Goal: Task Accomplishment & Management: Complete application form

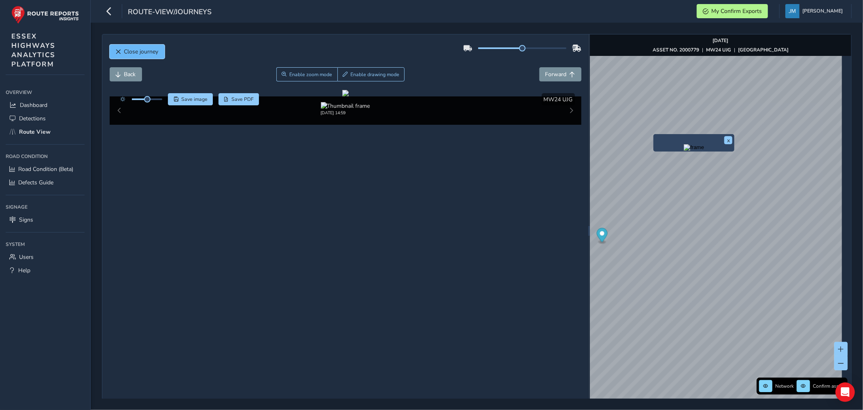
click at [117, 49] on button "Close journey" at bounding box center [137, 52] width 55 height 14
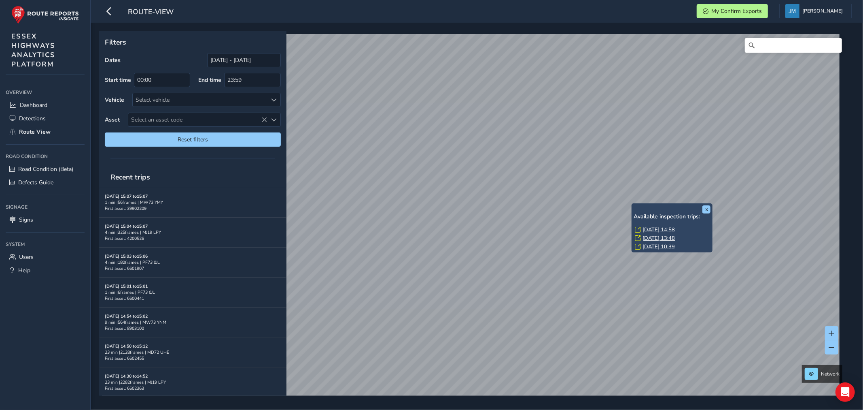
click at [632, 205] on div "x Available inspection trips: [GEOGRAPHIC_DATA][DATE] 14:58 [DATE] 13:48 [DATE]…" at bounding box center [672, 227] width 81 height 49
click at [654, 228] on link "[DATE] 14:58" at bounding box center [659, 229] width 32 height 7
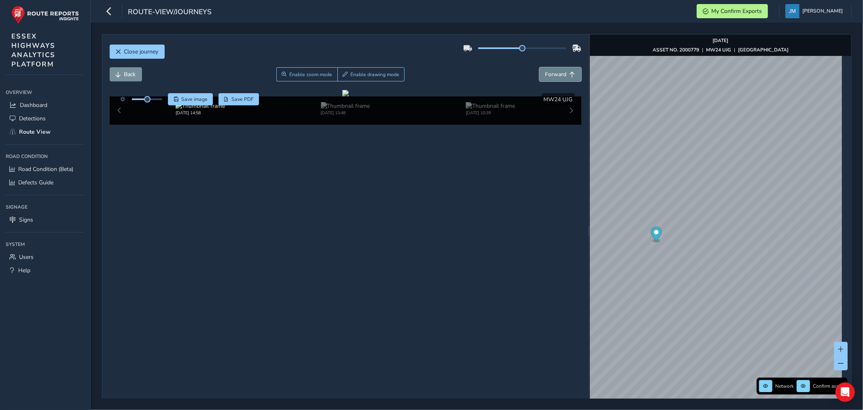
click at [553, 77] on span "Forward" at bounding box center [555, 74] width 21 height 8
click at [120, 72] on span "Back" at bounding box center [119, 75] width 6 height 6
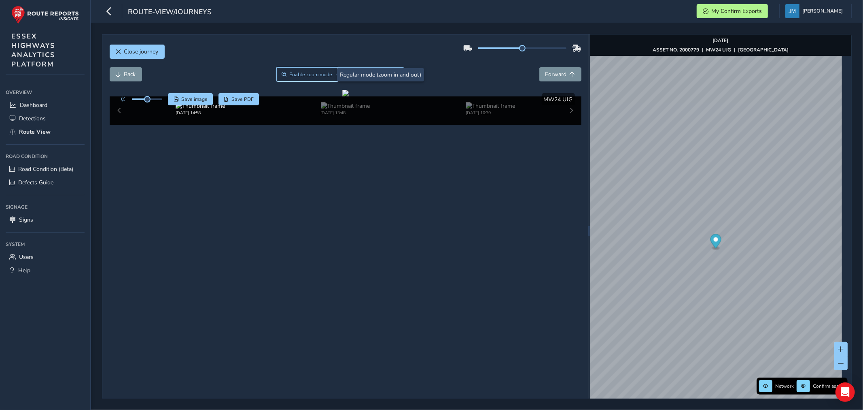
click at [316, 71] on span "Enable zoom mode" at bounding box center [310, 74] width 43 height 6
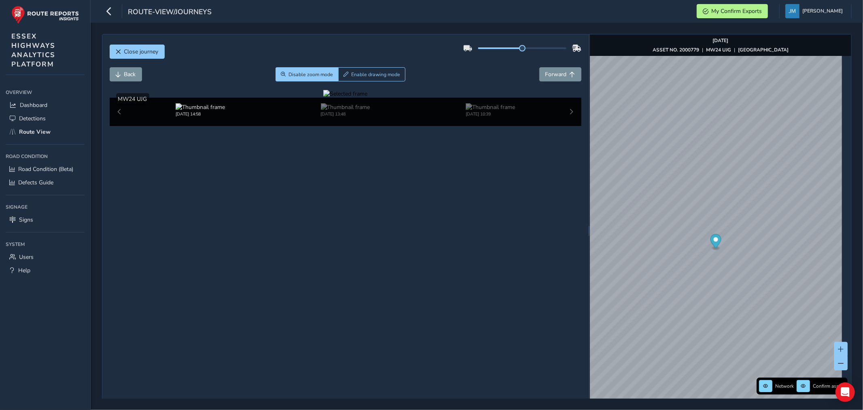
click at [327, 98] on div at bounding box center [345, 94] width 44 height 8
click at [327, 272] on img at bounding box center [581, 147] width 1165 height 656
click at [551, 72] on span "Forward" at bounding box center [555, 74] width 21 height 8
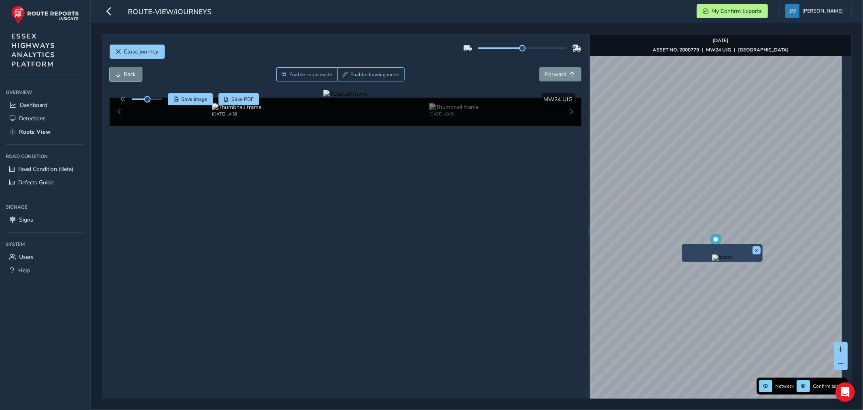
click at [121, 72] on button "Back" at bounding box center [126, 74] width 32 height 14
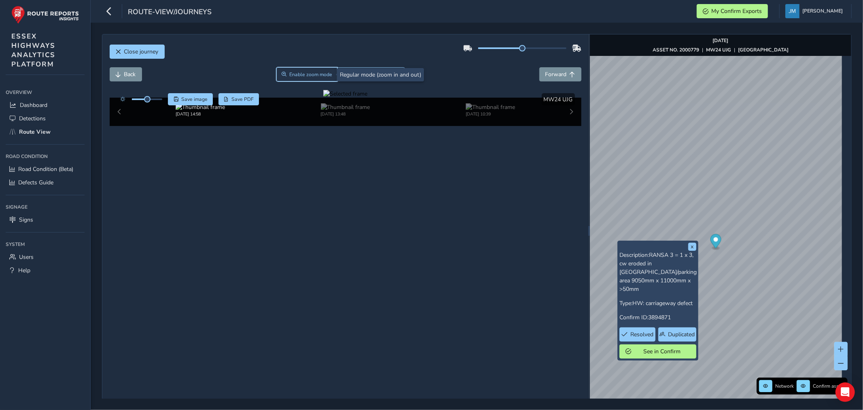
click at [326, 72] on span "Enable zoom mode" at bounding box center [310, 74] width 43 height 6
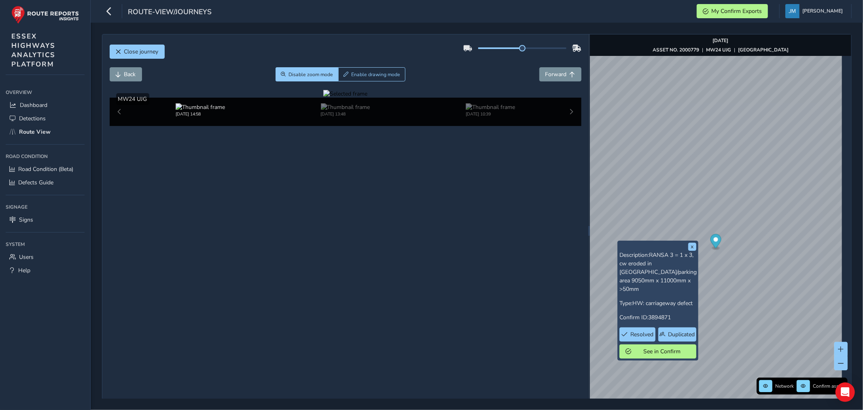
click at [335, 98] on div at bounding box center [345, 94] width 44 height 8
click at [335, 240] on img at bounding box center [569, 194] width 1165 height 656
click at [558, 79] on button "Forward" at bounding box center [560, 74] width 42 height 14
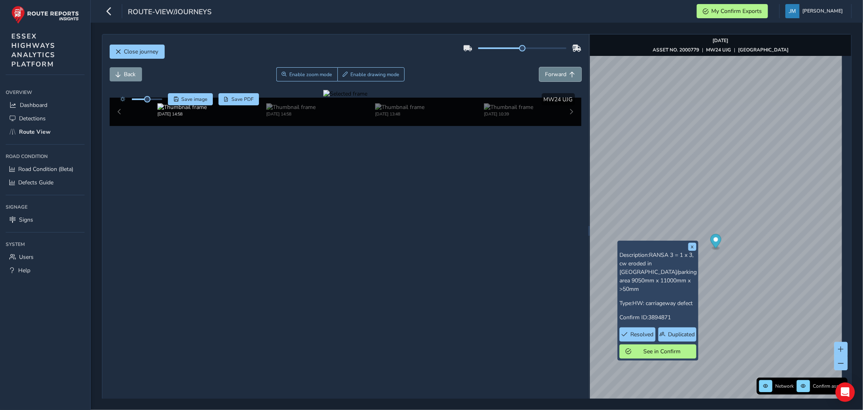
click at [558, 79] on button "Forward" at bounding box center [560, 74] width 42 height 14
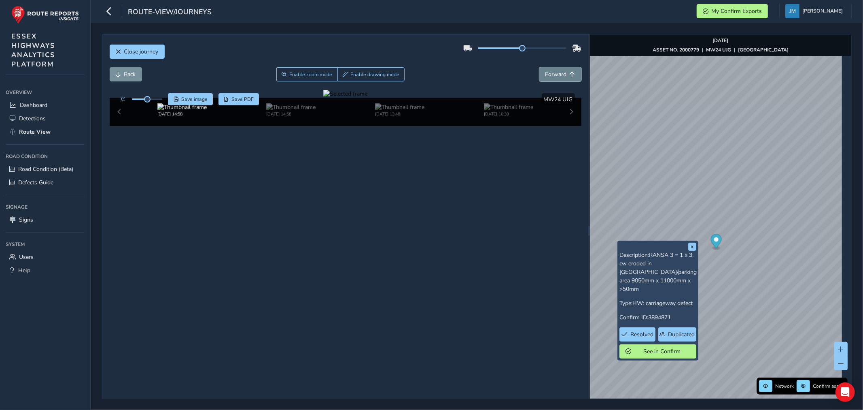
click at [558, 79] on button "Forward" at bounding box center [560, 74] width 42 height 14
click at [117, 76] on span "Back" at bounding box center [119, 75] width 6 height 6
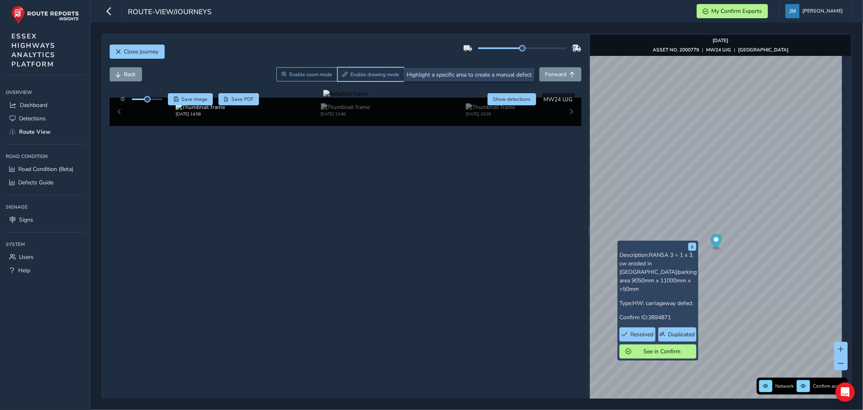
drag, startPoint x: 369, startPoint y: 77, endPoint x: 366, endPoint y: 81, distance: 5.4
click at [369, 77] on span "Enable drawing mode" at bounding box center [374, 74] width 49 height 6
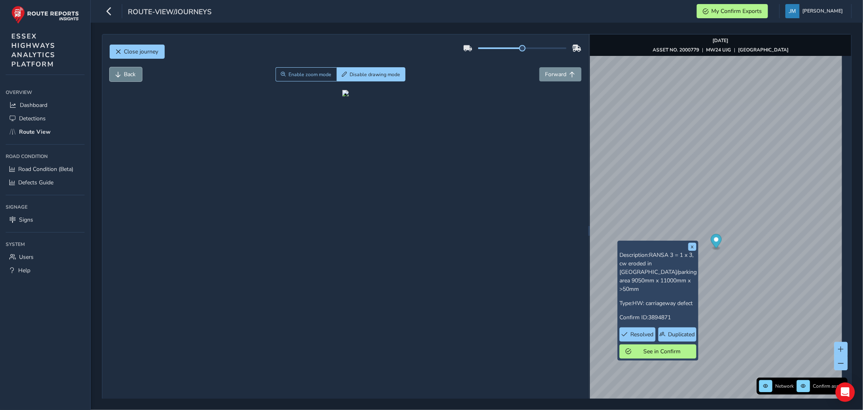
click at [125, 71] on span "Back" at bounding box center [130, 74] width 12 height 8
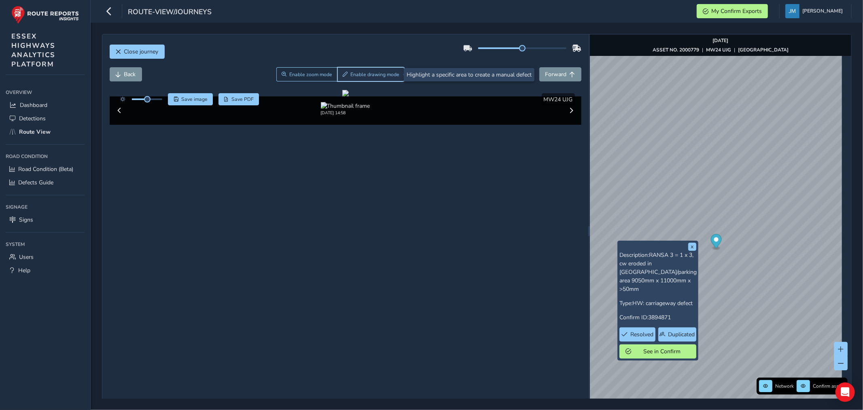
click at [376, 74] on span "Enable drawing mode" at bounding box center [374, 74] width 49 height 6
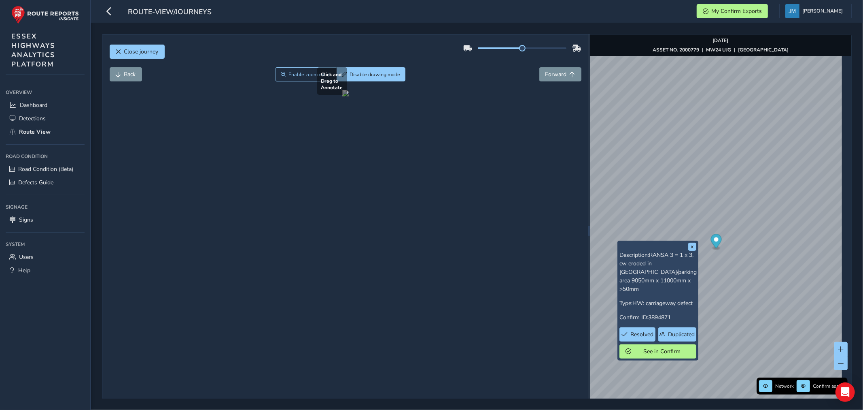
drag, startPoint x: 136, startPoint y: 276, endPoint x: 286, endPoint y: 304, distance: 153.1
click at [342, 96] on div at bounding box center [345, 93] width 6 height 6
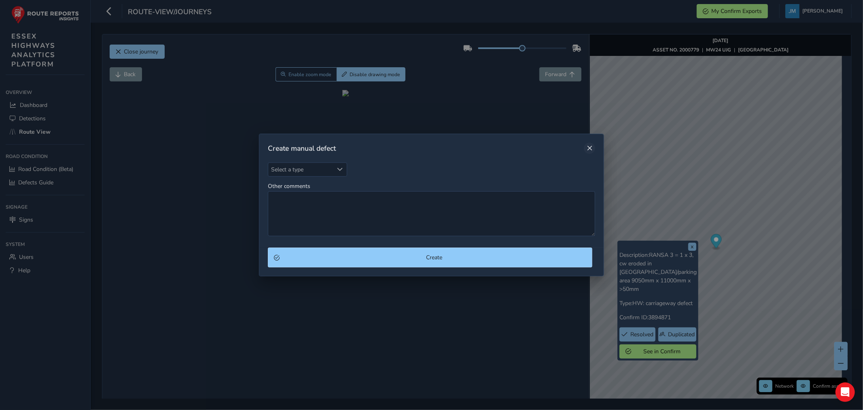
click at [591, 146] on span "Close" at bounding box center [590, 148] width 6 height 6
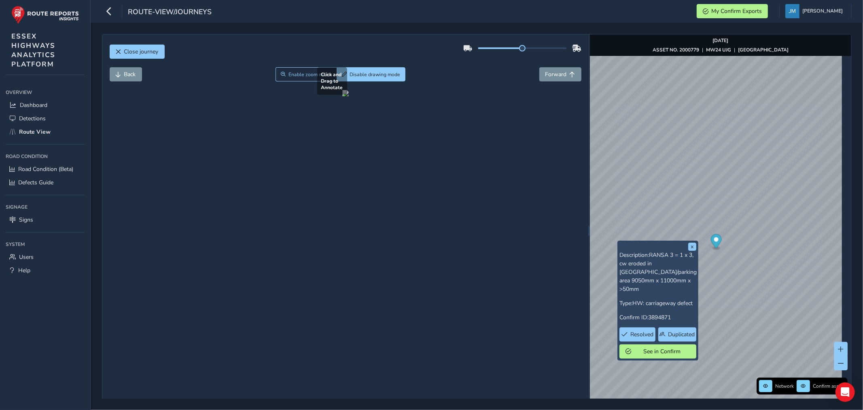
drag, startPoint x: 123, startPoint y: 248, endPoint x: 323, endPoint y: 332, distance: 216.2
click at [342, 96] on div at bounding box center [345, 93] width 6 height 6
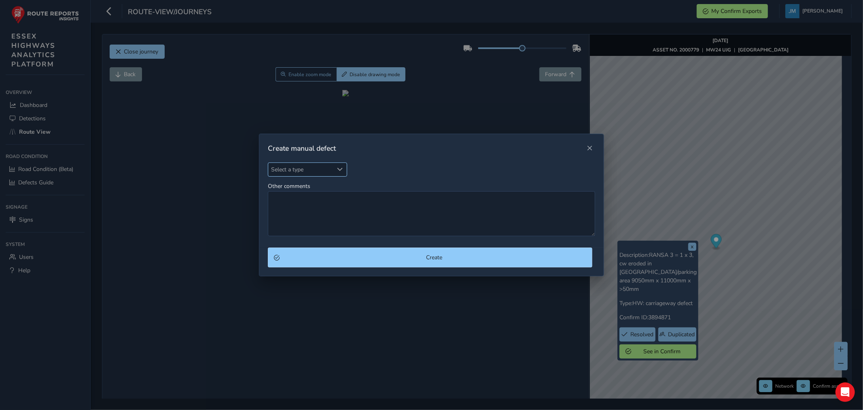
click at [338, 166] on span "Select a type" at bounding box center [340, 169] width 6 height 6
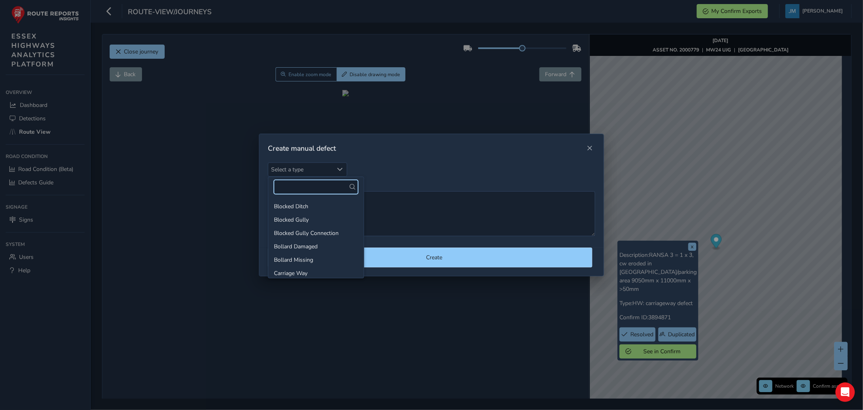
click at [310, 185] on input "text" at bounding box center [316, 187] width 84 height 14
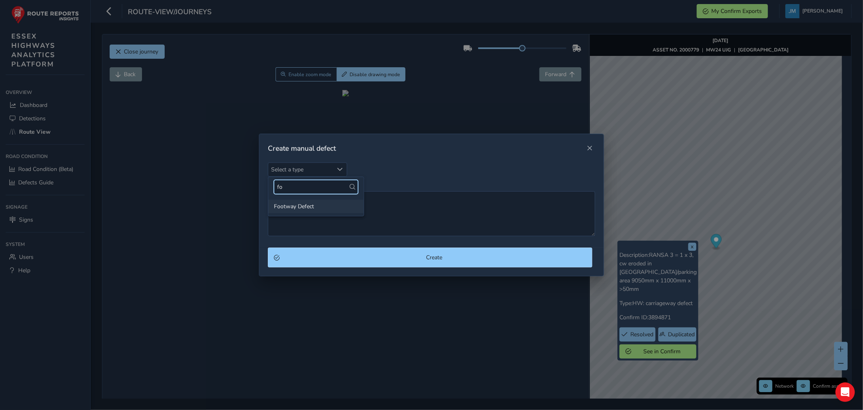
type input "fo"
click at [301, 204] on li "Footway Defect" at bounding box center [315, 205] width 95 height 13
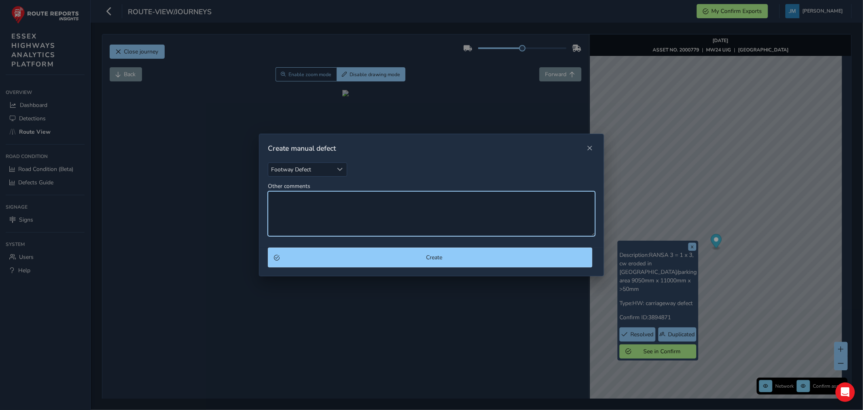
click at [301, 204] on textarea "Other comments" at bounding box center [431, 213] width 327 height 45
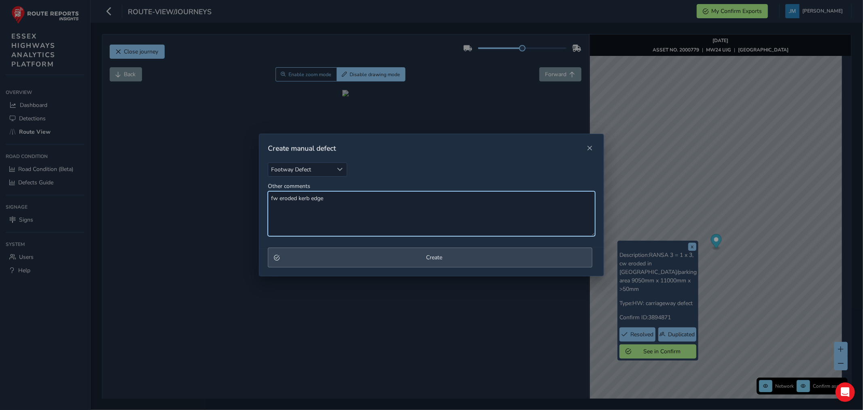
type textarea "fw eroded kerb edge"
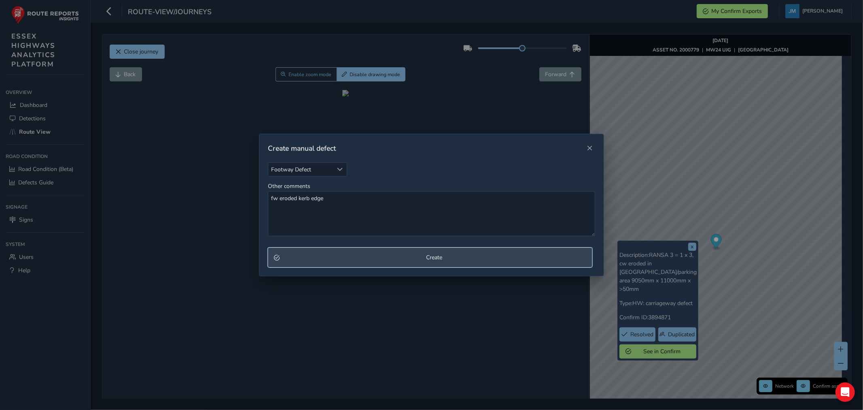
click at [353, 250] on button "Create" at bounding box center [430, 257] width 325 height 20
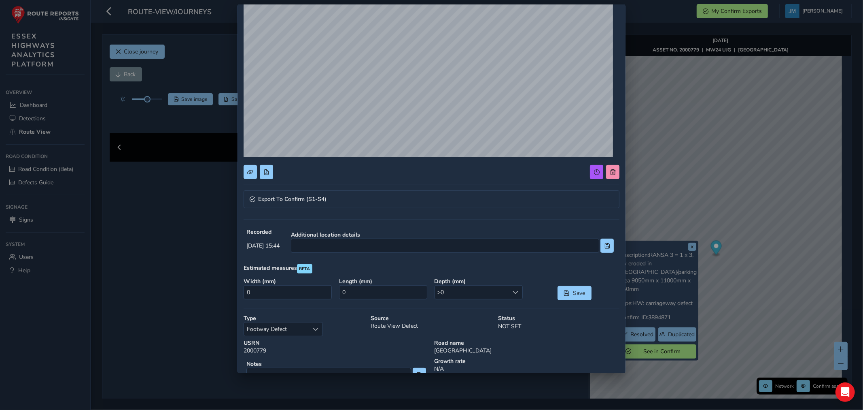
scroll to position [90, 0]
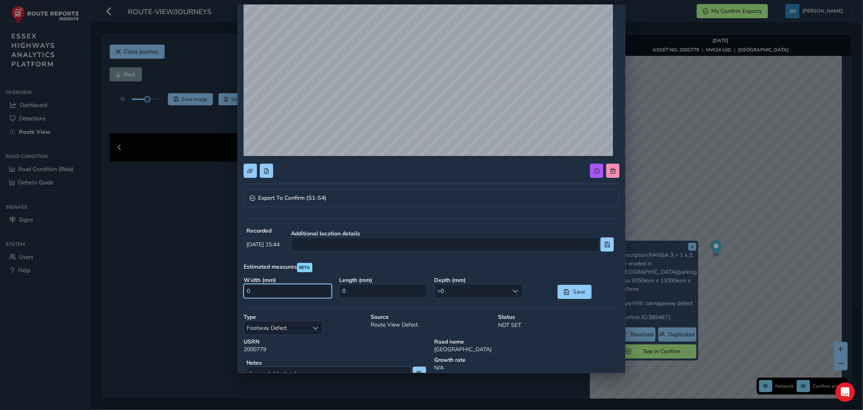
click at [257, 296] on input "0" at bounding box center [288, 291] width 88 height 14
type input "200"
click at [355, 291] on input "0" at bounding box center [383, 291] width 88 height 14
click at [350, 288] on input "text" at bounding box center [383, 291] width 88 height 14
type input "2700"
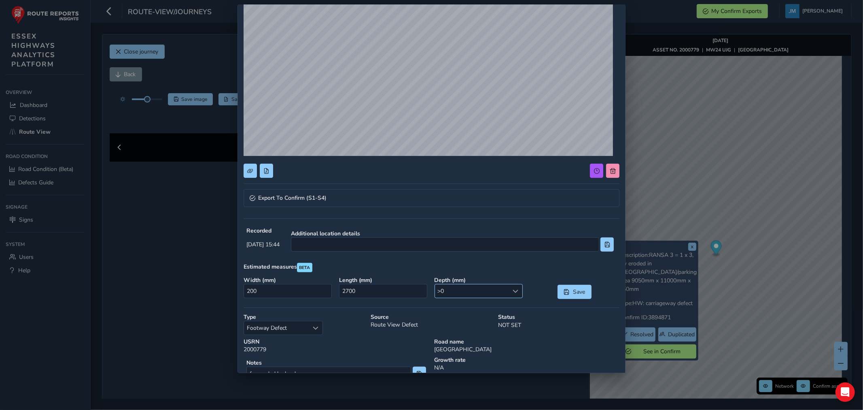
drag, startPoint x: 510, startPoint y: 289, endPoint x: 444, endPoint y: 296, distance: 67.1
click at [513, 291] on span at bounding box center [516, 291] width 6 height 6
click at [450, 333] on li ">20" at bounding box center [474, 334] width 86 height 13
click at [572, 288] on span "Save" at bounding box center [578, 292] width 13 height 8
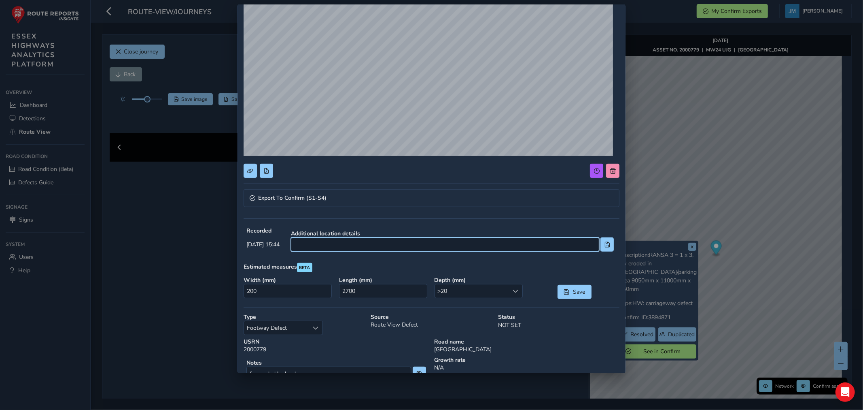
click at [448, 244] on input at bounding box center [445, 244] width 308 height 14
click at [441, 247] on input at bounding box center [445, 244] width 308 height 14
type input "os 33"
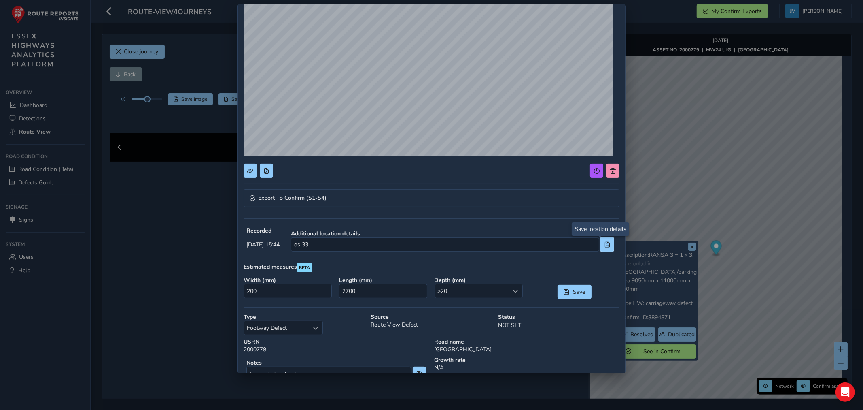
drag, startPoint x: 605, startPoint y: 243, endPoint x: 584, endPoint y: 282, distance: 44.4
click at [603, 247] on button at bounding box center [607, 244] width 13 height 14
click at [577, 292] on span "Save" at bounding box center [578, 292] width 13 height 8
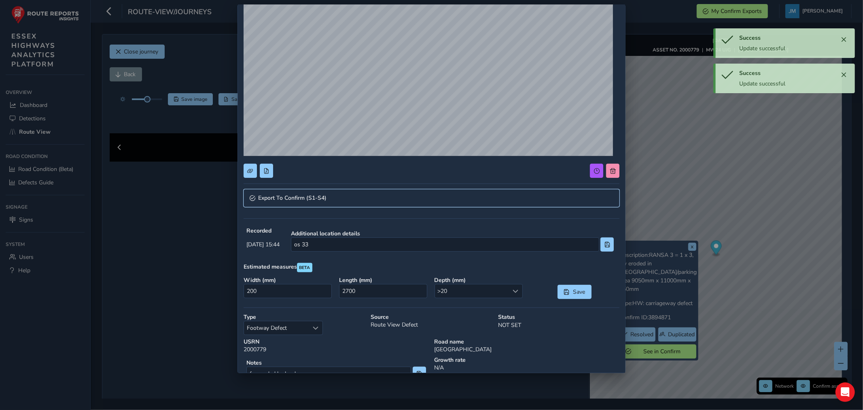
click at [274, 196] on span "Export To Confirm (S1-S4)" at bounding box center [292, 198] width 68 height 6
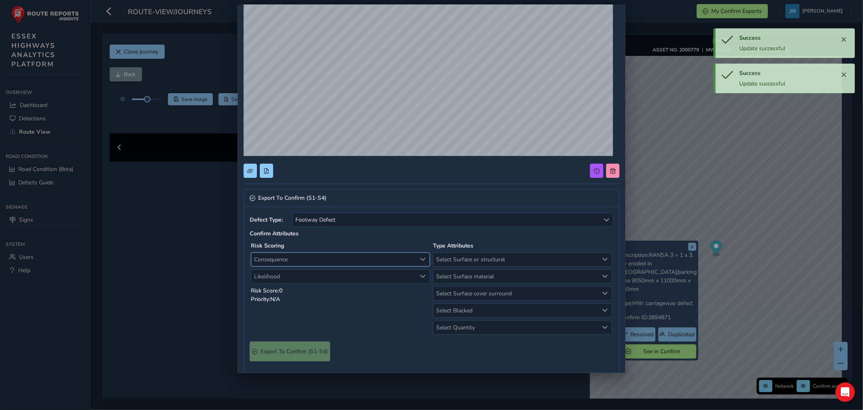
click at [293, 258] on span "Consequence" at bounding box center [333, 259] width 165 height 13
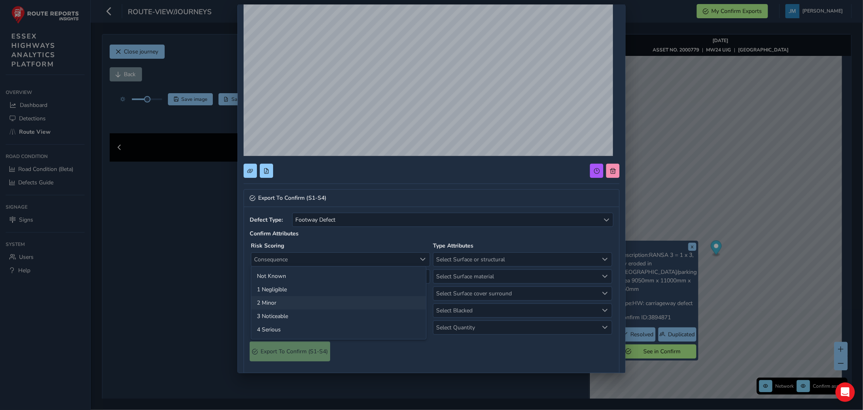
click at [275, 304] on li "2 Minor" at bounding box center [338, 302] width 175 height 13
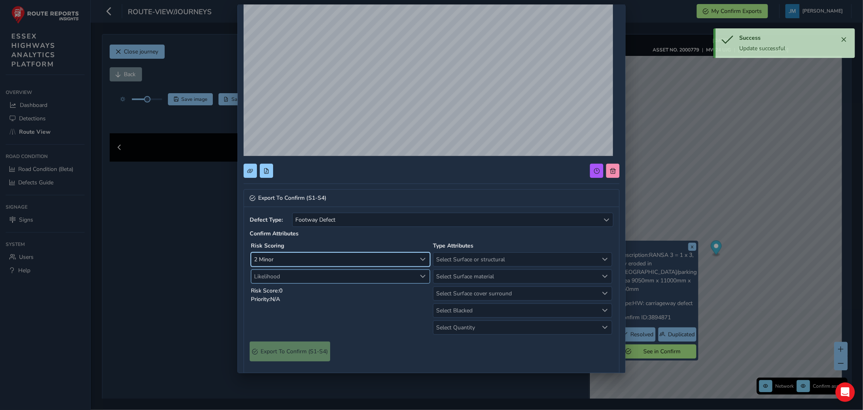
click at [289, 274] on span "Likelihood" at bounding box center [333, 276] width 165 height 13
click at [273, 306] on li "1 Very low" at bounding box center [338, 305] width 175 height 13
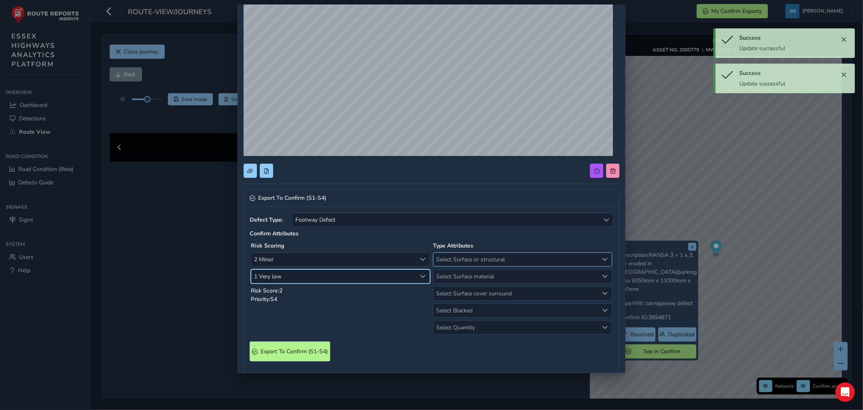
click at [484, 259] on span "Select Surface or structural" at bounding box center [515, 259] width 165 height 13
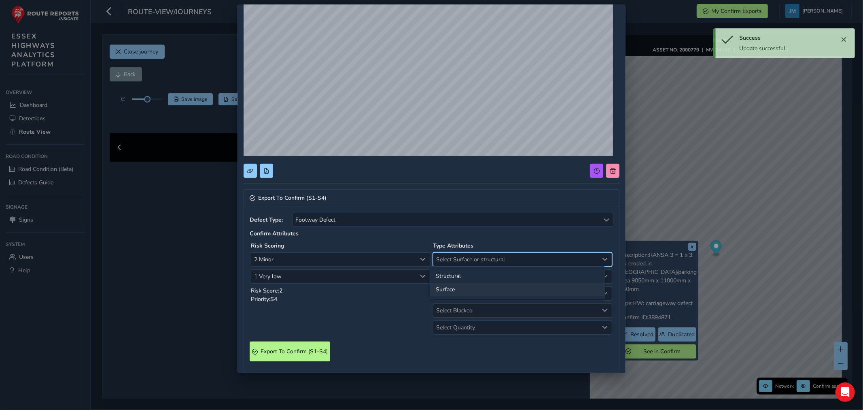
click at [453, 290] on li "Surface" at bounding box center [517, 288] width 175 height 13
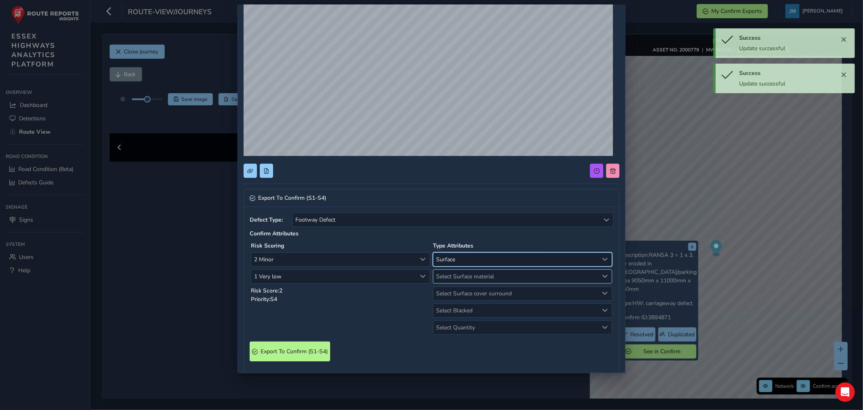
click at [455, 277] on span "Select Surface material" at bounding box center [515, 276] width 165 height 13
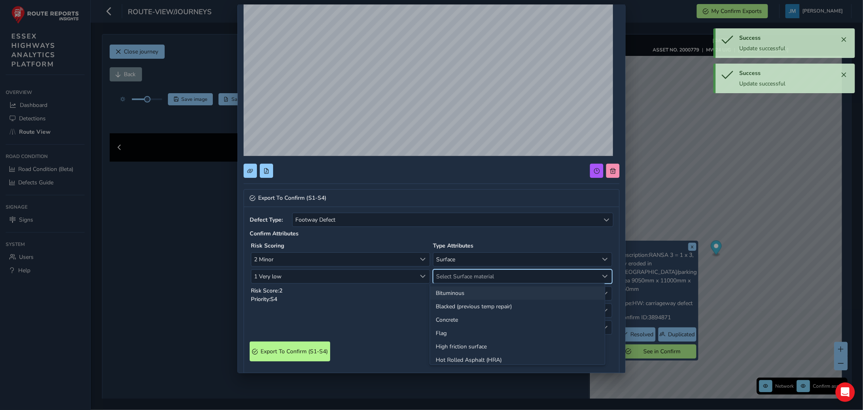
click at [451, 293] on li "Bituminous" at bounding box center [517, 292] width 175 height 13
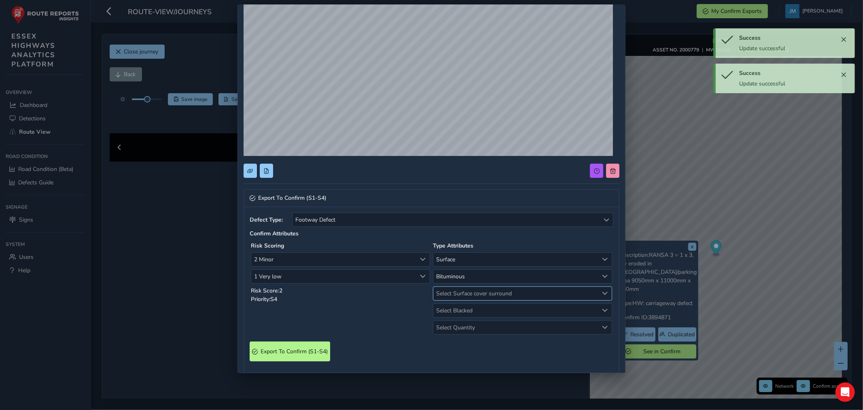
click at [453, 296] on span "Select Surface cover surround" at bounding box center [515, 292] width 165 height 13
click at [448, 310] on li "No" at bounding box center [517, 309] width 175 height 13
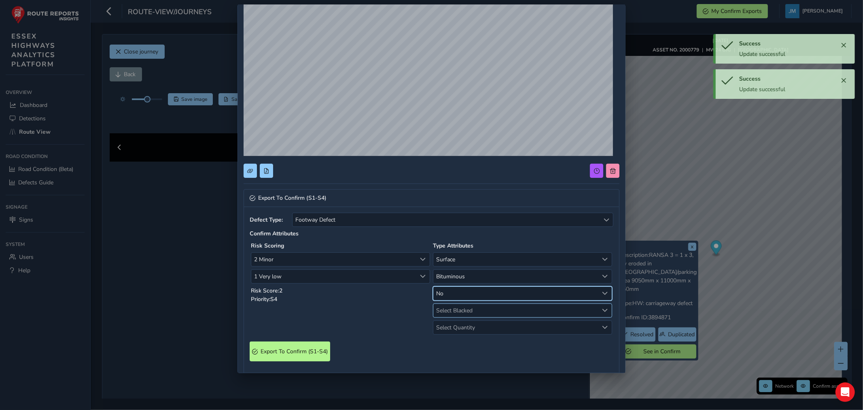
click at [451, 308] on span "Select Blacked" at bounding box center [515, 309] width 165 height 13
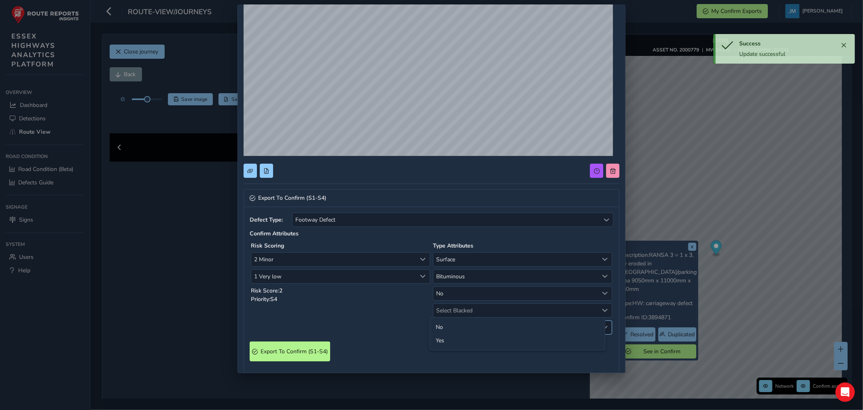
drag, startPoint x: 440, startPoint y: 329, endPoint x: 445, endPoint y: 331, distance: 5.5
click at [440, 329] on li "No" at bounding box center [517, 326] width 175 height 13
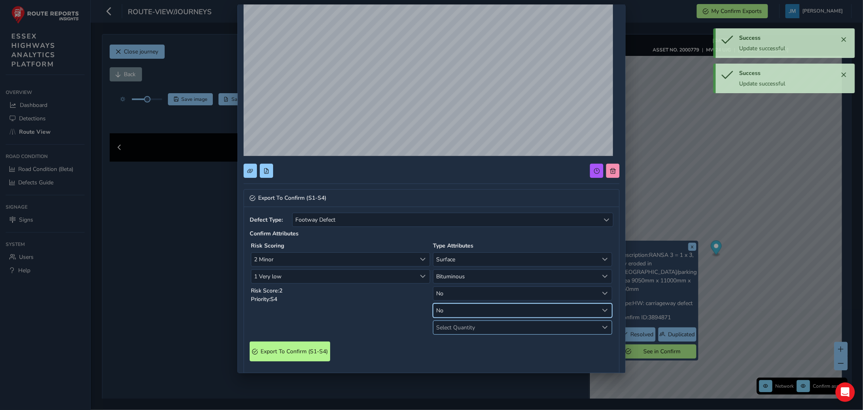
click at [447, 329] on span "Select Quantity" at bounding box center [515, 326] width 165 height 13
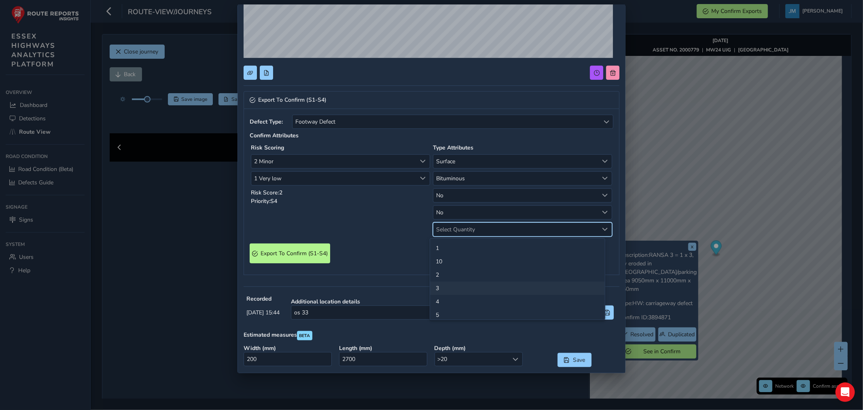
scroll to position [189, 0]
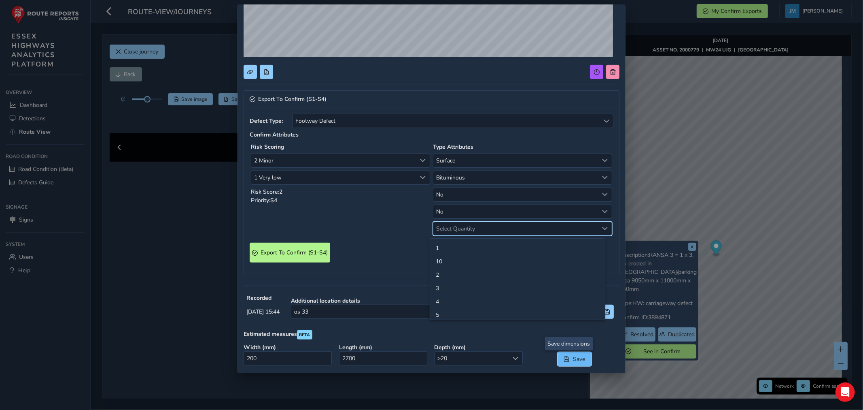
click at [572, 361] on span "Save" at bounding box center [578, 359] width 13 height 8
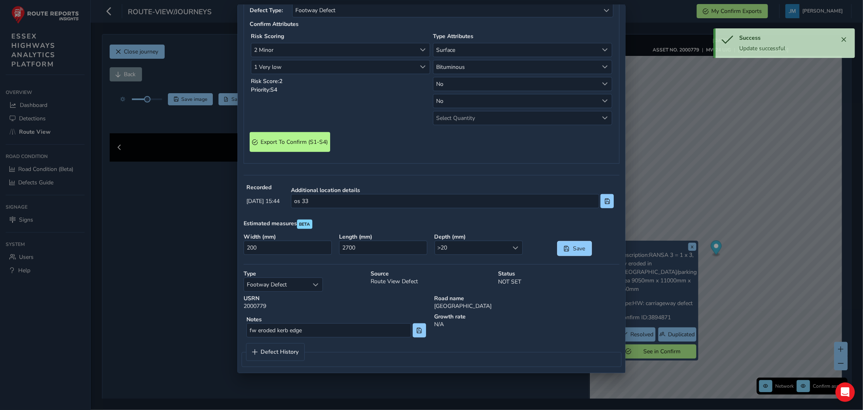
scroll to position [305, 0]
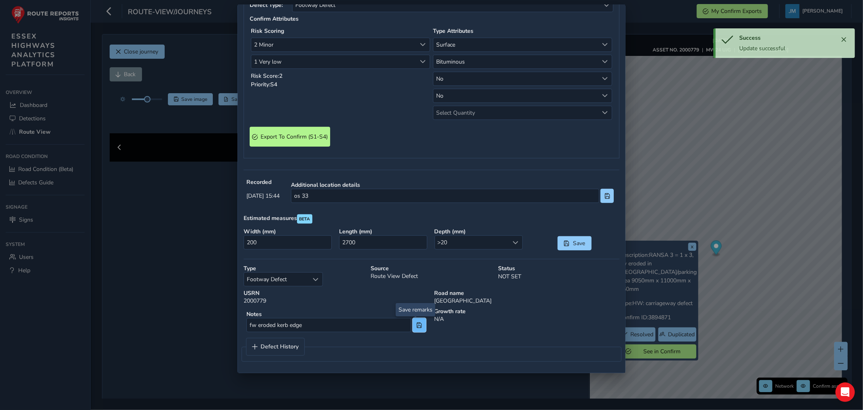
drag, startPoint x: 420, startPoint y: 324, endPoint x: 411, endPoint y: 325, distance: 9.0
click at [413, 325] on button at bounding box center [419, 325] width 13 height 14
click at [284, 133] on span "Export To Confirm (S1-S4)" at bounding box center [294, 137] width 67 height 8
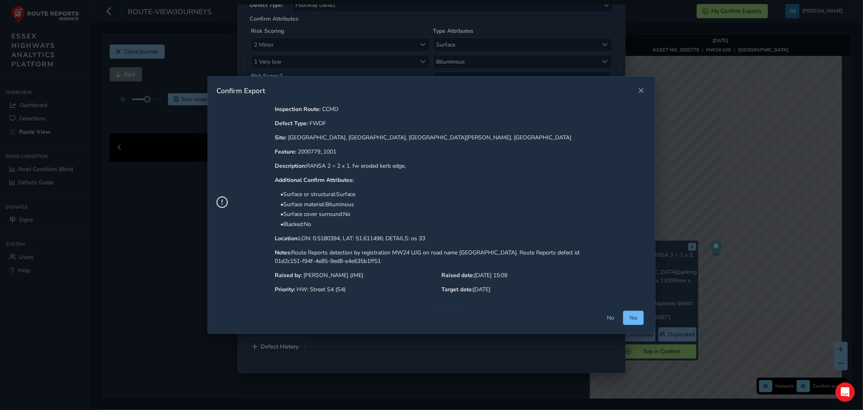
click at [630, 312] on button "Yes" at bounding box center [633, 317] width 21 height 14
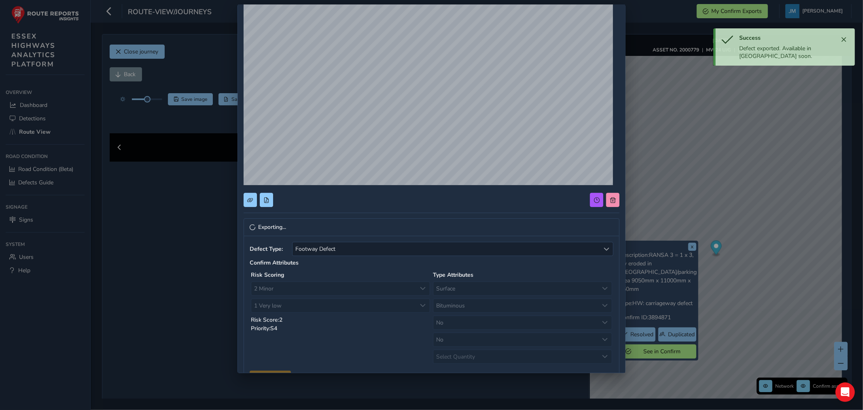
scroll to position [0, 0]
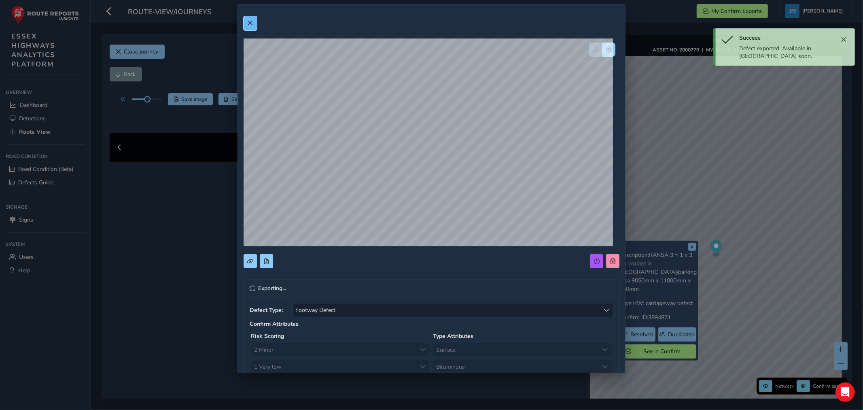
click at [249, 24] on span at bounding box center [250, 23] width 6 height 6
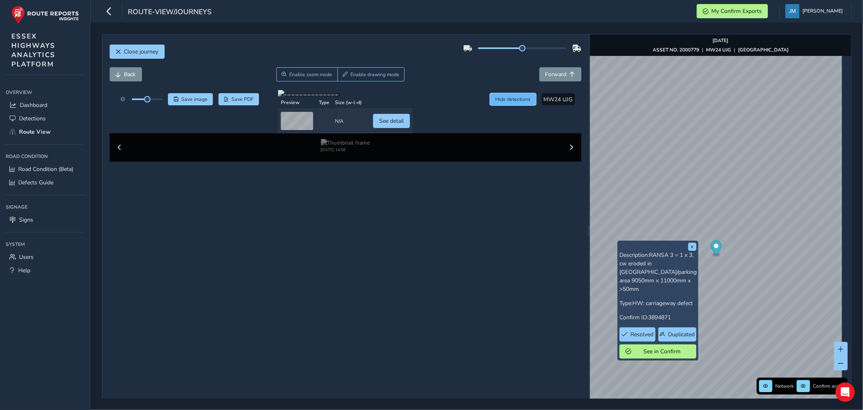
click at [502, 98] on span "Hide detections" at bounding box center [512, 99] width 35 height 6
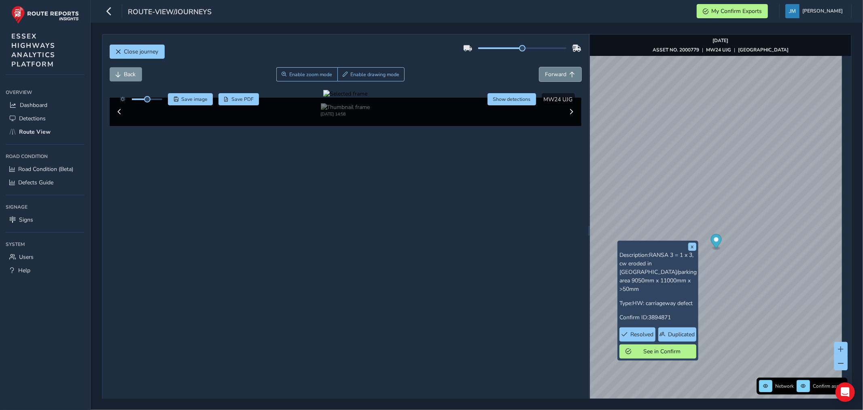
click at [552, 71] on span "Forward" at bounding box center [555, 74] width 21 height 8
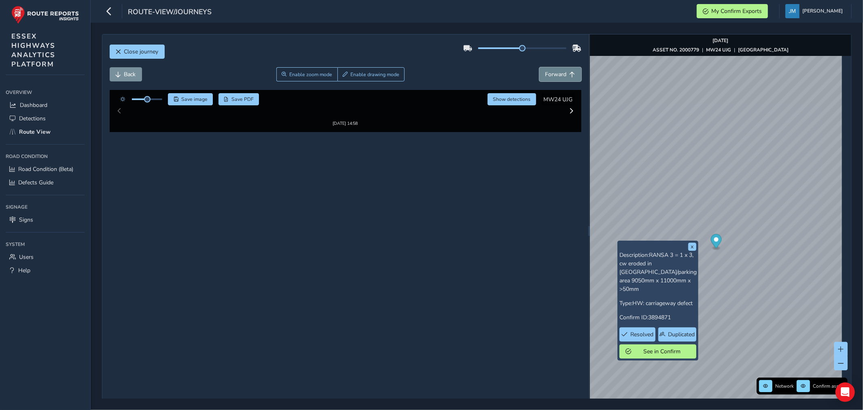
click at [552, 71] on span "Forward" at bounding box center [555, 74] width 21 height 8
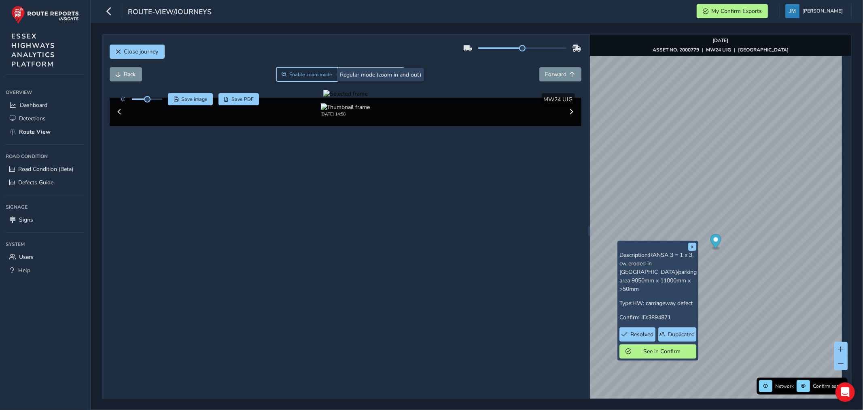
drag, startPoint x: 311, startPoint y: 75, endPoint x: 318, endPoint y: 114, distance: 39.1
click at [311, 78] on span "Enable zoom mode" at bounding box center [310, 74] width 43 height 6
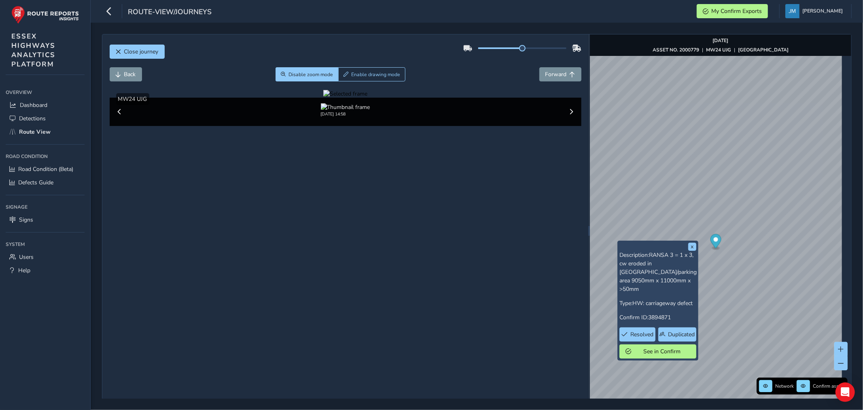
click at [323, 98] on div at bounding box center [345, 94] width 44 height 8
click at [297, 266] on img at bounding box center [625, 156] width 1165 height 656
click at [379, 75] on span "Enable drawing mode" at bounding box center [375, 74] width 49 height 6
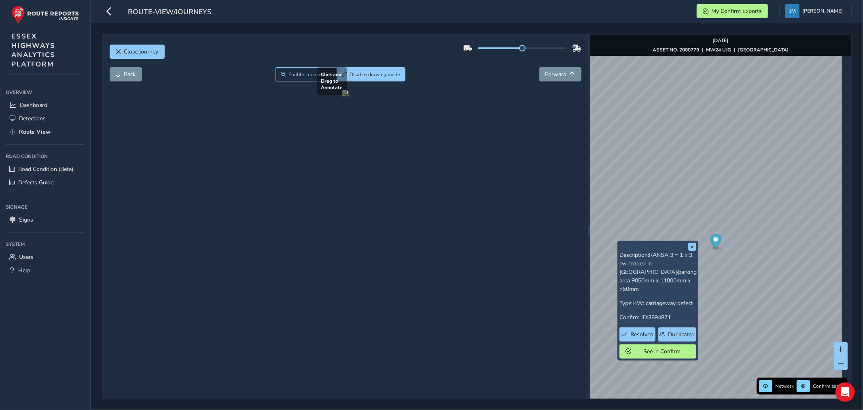
drag, startPoint x: 287, startPoint y: 253, endPoint x: 332, endPoint y: 276, distance: 50.5
click at [342, 96] on div at bounding box center [345, 93] width 6 height 6
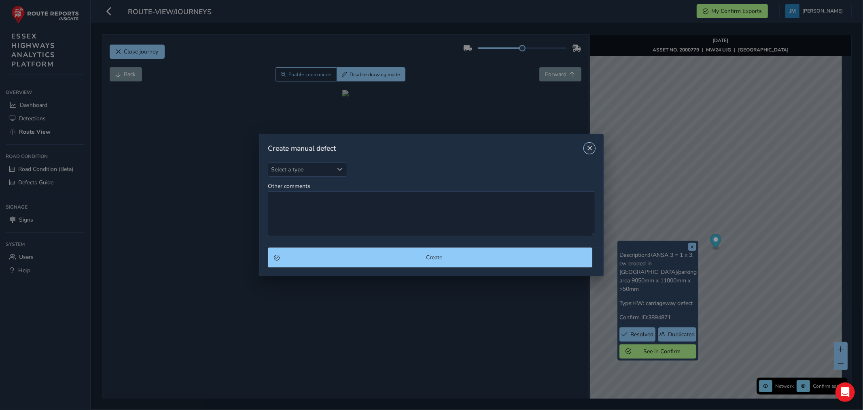
click at [590, 144] on button "Close" at bounding box center [589, 147] width 11 height 11
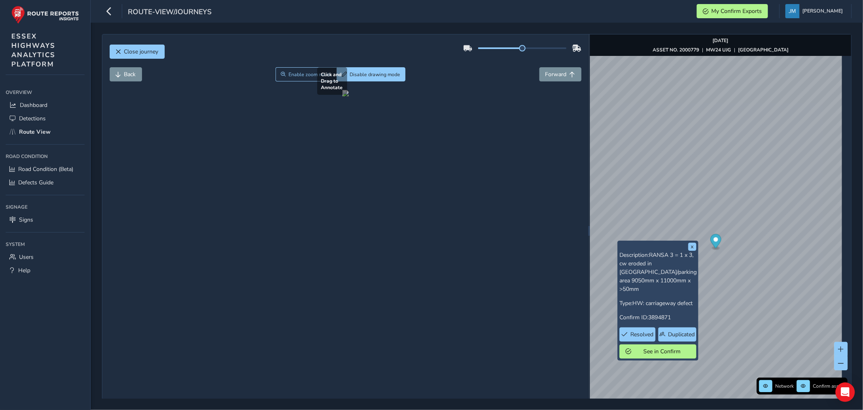
drag, startPoint x: 286, startPoint y: 255, endPoint x: 336, endPoint y: 287, distance: 59.7
click at [342, 96] on div at bounding box center [345, 93] width 6 height 6
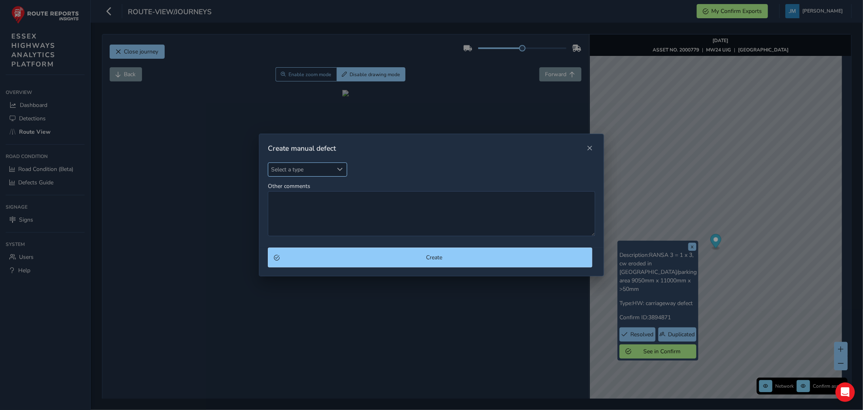
click at [340, 171] on div "Select a type" at bounding box center [339, 169] width 13 height 13
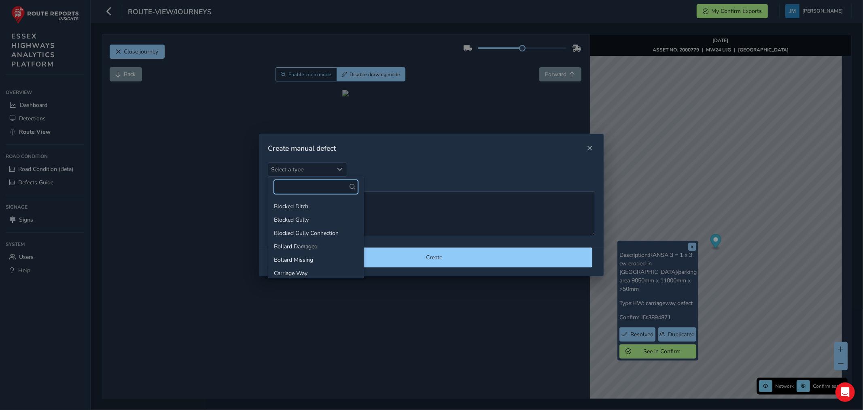
click at [303, 180] on input "text" at bounding box center [316, 187] width 84 height 14
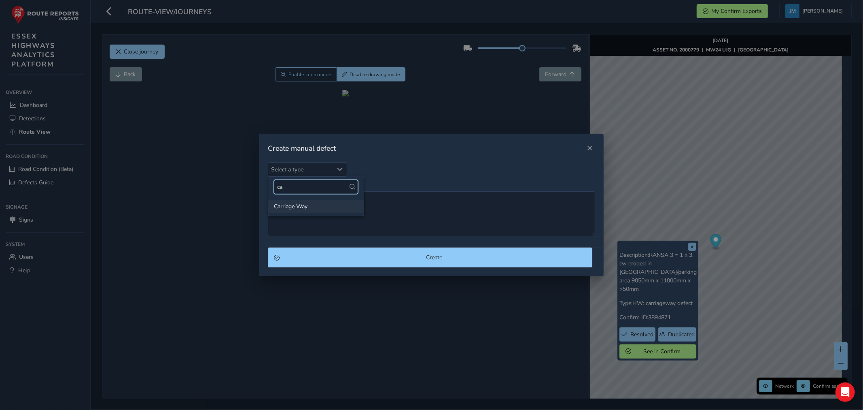
type input "ca"
click at [299, 207] on li "Carriage Way" at bounding box center [315, 205] width 95 height 13
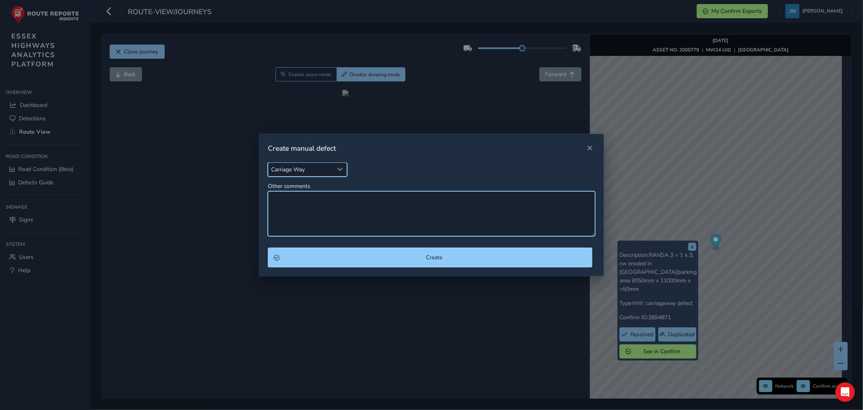
click at [301, 210] on textarea "Other comments" at bounding box center [431, 213] width 327 height 45
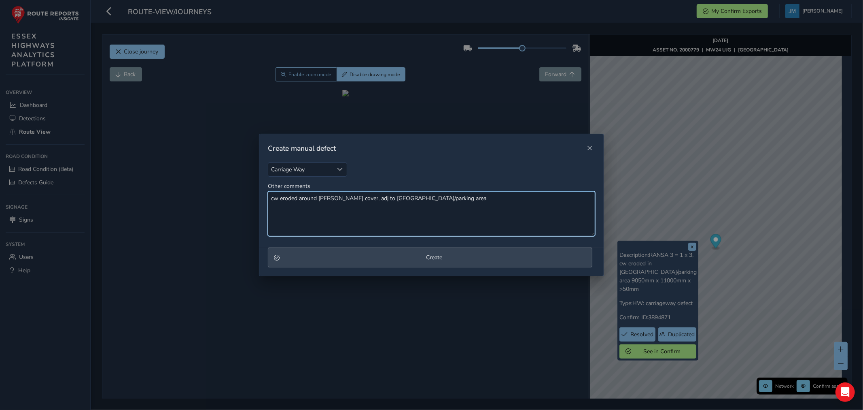
type textarea "cw eroded around [PERSON_NAME] cover, adj to [GEOGRAPHIC_DATA]/parking area"
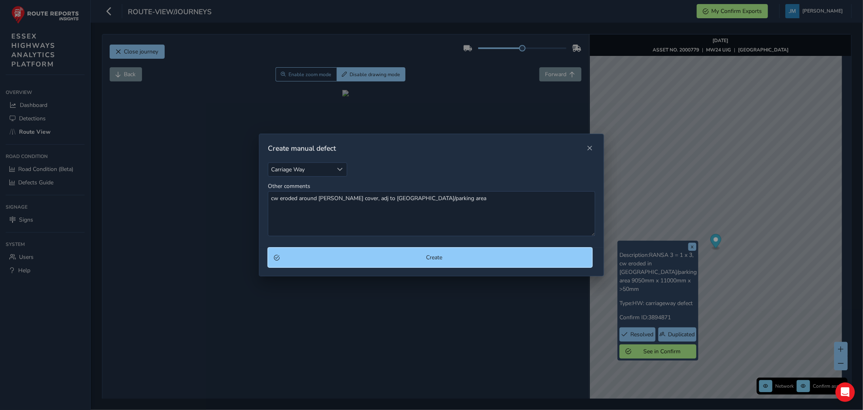
drag, startPoint x: 375, startPoint y: 254, endPoint x: 369, endPoint y: 257, distance: 6.9
click at [374, 257] on span "Create" at bounding box center [434, 257] width 304 height 8
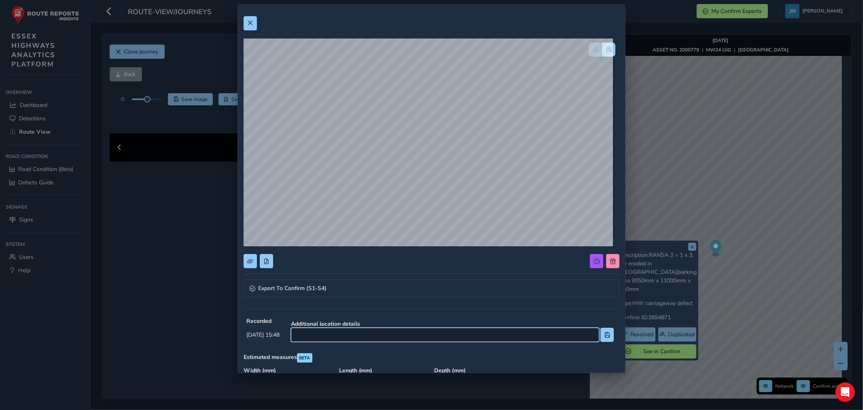
click at [337, 338] on input at bounding box center [445, 334] width 308 height 14
type input "os 35"
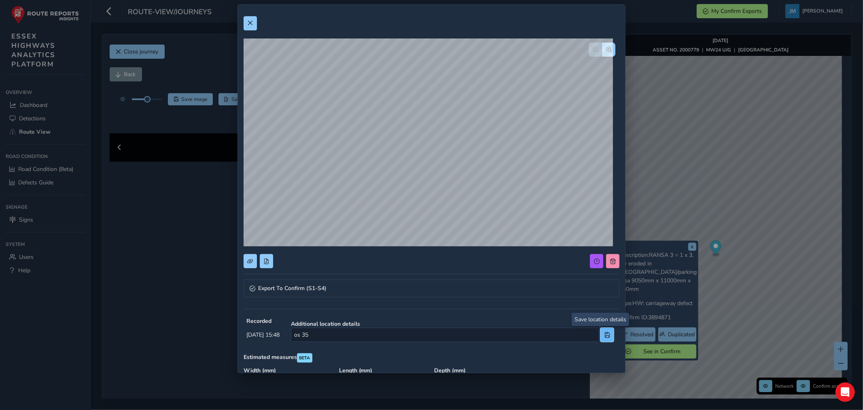
click at [605, 332] on span at bounding box center [608, 335] width 6 height 6
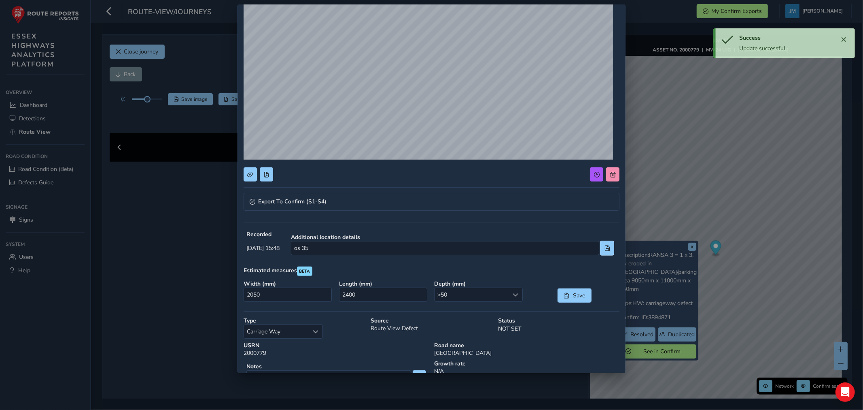
scroll to position [88, 0]
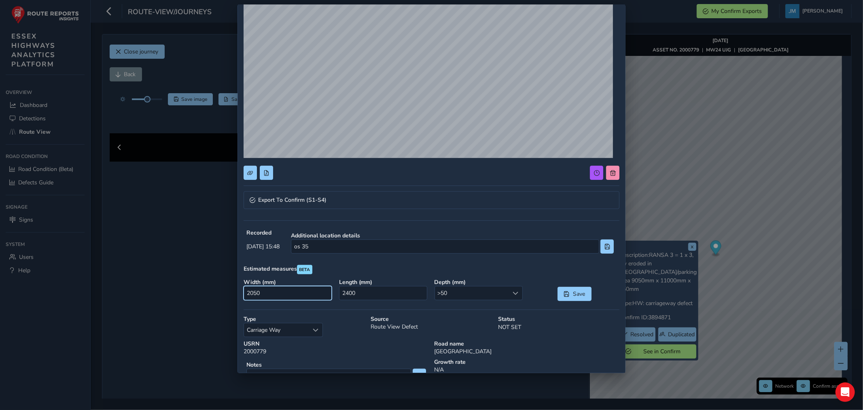
drag, startPoint x: 246, startPoint y: 291, endPoint x: 270, endPoint y: 290, distance: 24.3
click at [270, 290] on input "2050" at bounding box center [288, 293] width 88 height 14
type input "500"
drag, startPoint x: 339, startPoint y: 292, endPoint x: 399, endPoint y: 299, distance: 60.2
click at [399, 295] on input "2400" at bounding box center [383, 293] width 88 height 14
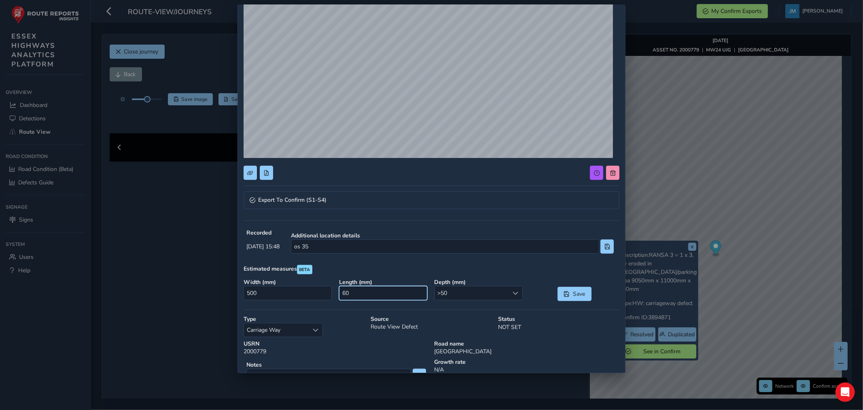
type input "600"
click at [572, 295] on span "Save" at bounding box center [578, 294] width 13 height 8
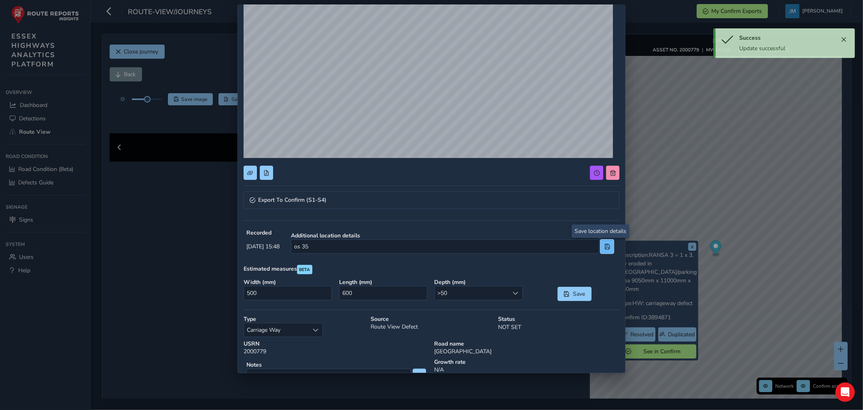
click at [605, 244] on span at bounding box center [608, 247] width 6 height 6
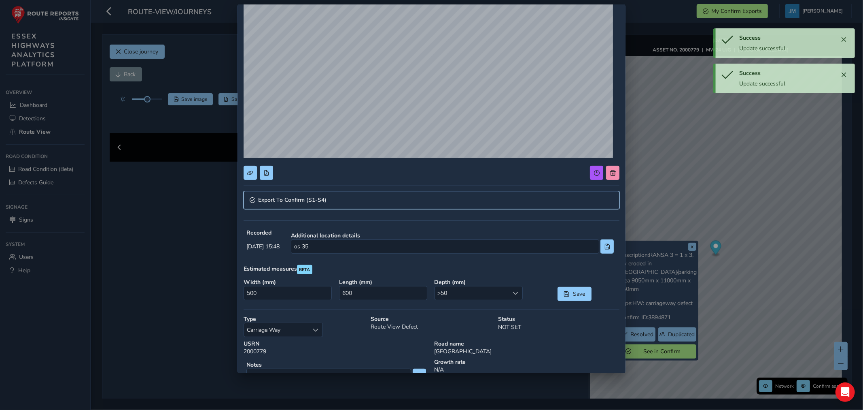
click at [310, 202] on span "Export To Confirm (S1-S4)" at bounding box center [292, 200] width 68 height 6
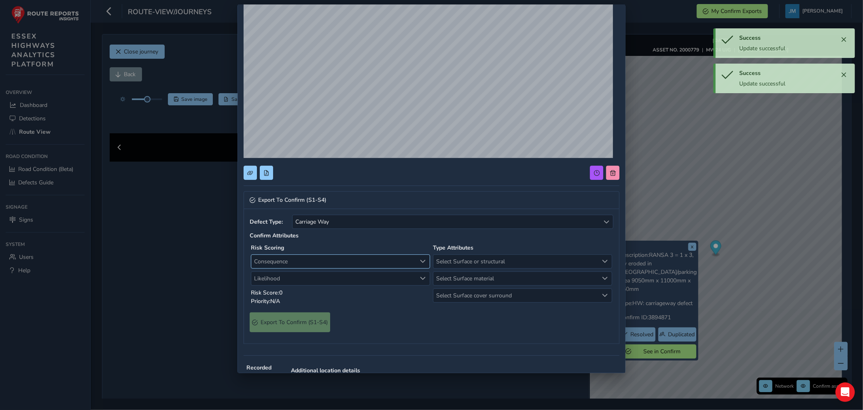
drag, startPoint x: 286, startPoint y: 261, endPoint x: 285, endPoint y: 267, distance: 6.1
click at [286, 261] on span "Consequence" at bounding box center [333, 261] width 165 height 13
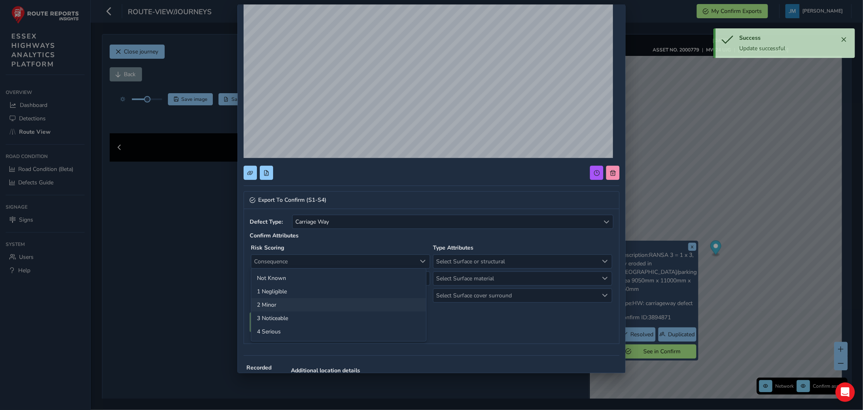
click at [265, 304] on li "2 Minor" at bounding box center [338, 304] width 175 height 13
click at [285, 276] on span "Likelihood" at bounding box center [333, 278] width 165 height 13
drag, startPoint x: 270, startPoint y: 333, endPoint x: 300, endPoint y: 337, distance: 30.3
click at [283, 337] on li "3 Medium" at bounding box center [338, 334] width 175 height 13
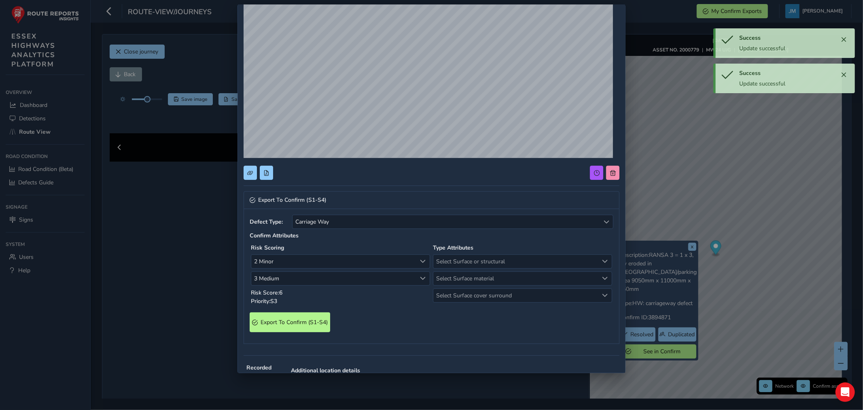
click at [468, 250] on strong "Type Attributes" at bounding box center [453, 248] width 40 height 8
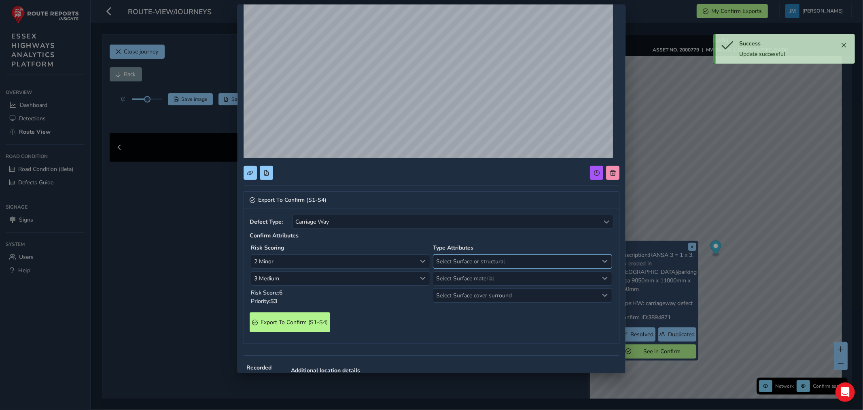
drag, startPoint x: 468, startPoint y: 258, endPoint x: 468, endPoint y: 262, distance: 4.1
click at [468, 259] on span "Select Surface or structural" at bounding box center [515, 261] width 165 height 13
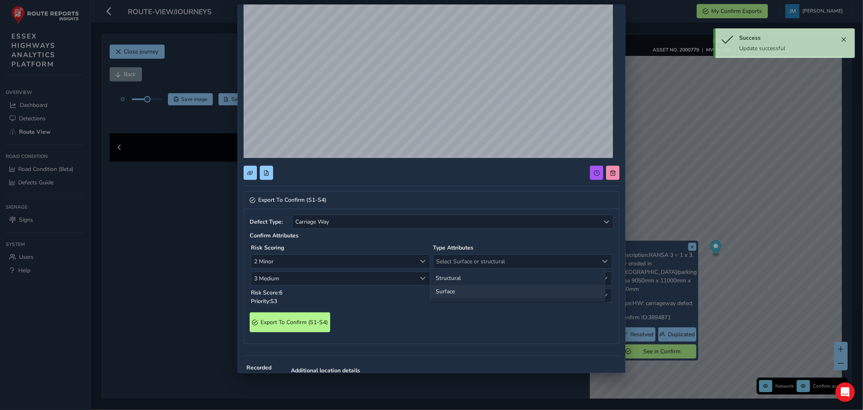
click at [452, 291] on li "Surface" at bounding box center [517, 290] width 175 height 13
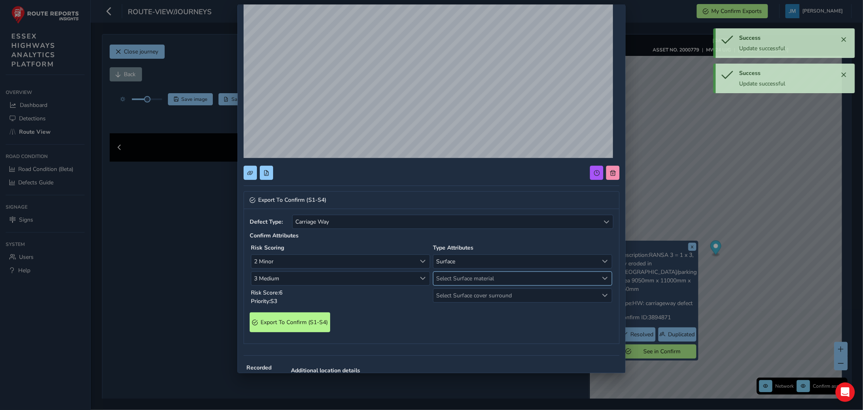
click at [456, 280] on span "Select Surface material" at bounding box center [515, 278] width 165 height 13
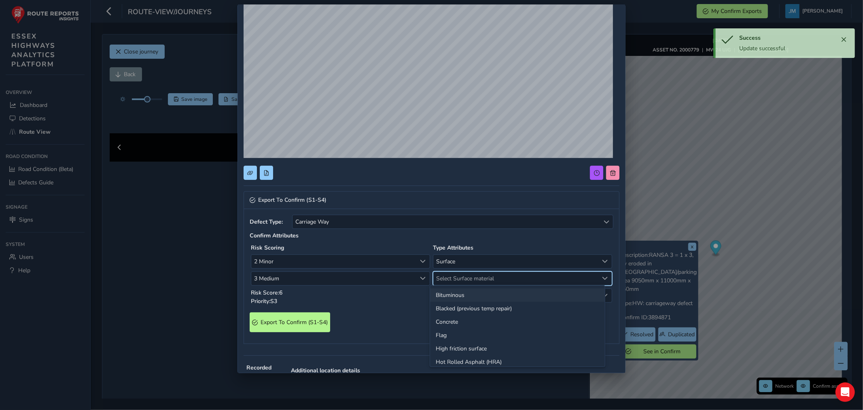
drag, startPoint x: 451, startPoint y: 292, endPoint x: 452, endPoint y: 296, distance: 4.1
click at [451, 294] on li "Bituminous" at bounding box center [517, 294] width 175 height 13
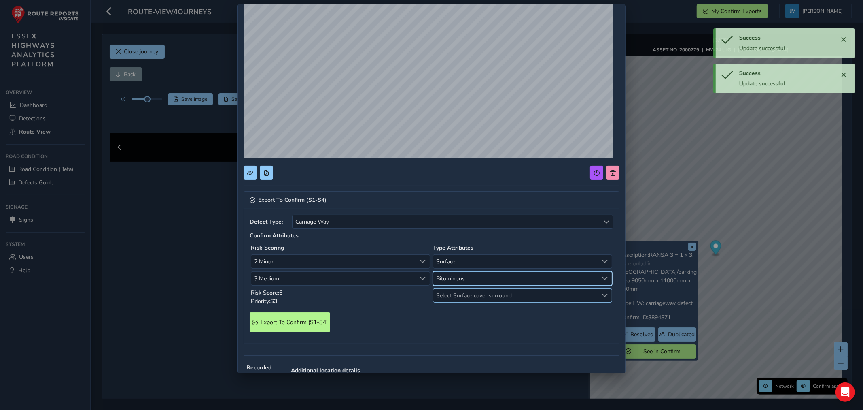
click at [454, 297] on span "Select Surface cover surround" at bounding box center [515, 295] width 165 height 13
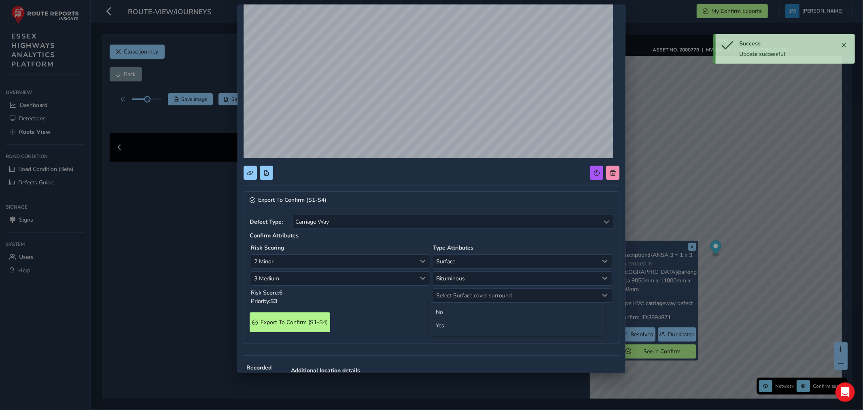
drag, startPoint x: 443, startPoint y: 323, endPoint x: 367, endPoint y: 325, distance: 76.1
click at [437, 325] on li "Yes" at bounding box center [517, 324] width 175 height 13
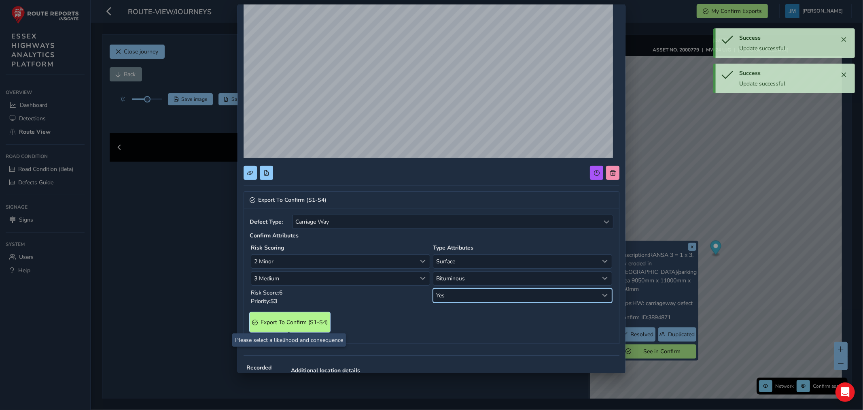
click at [306, 318] on span "Export To Confirm (S1-S4)" at bounding box center [294, 322] width 67 height 8
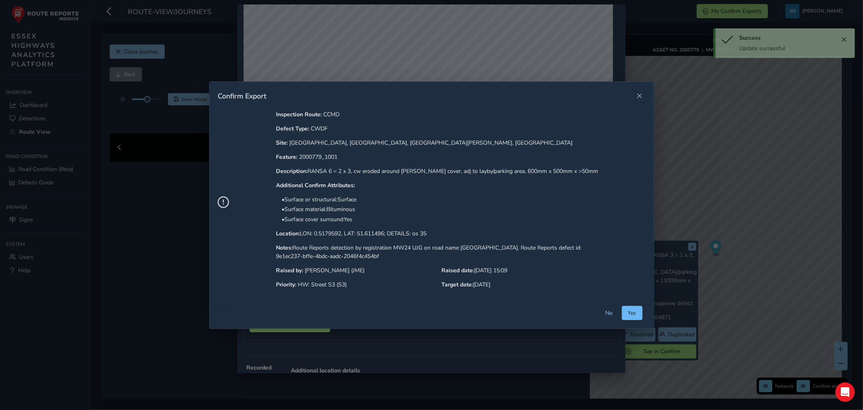
click at [631, 315] on span "Yes" at bounding box center [632, 313] width 8 height 8
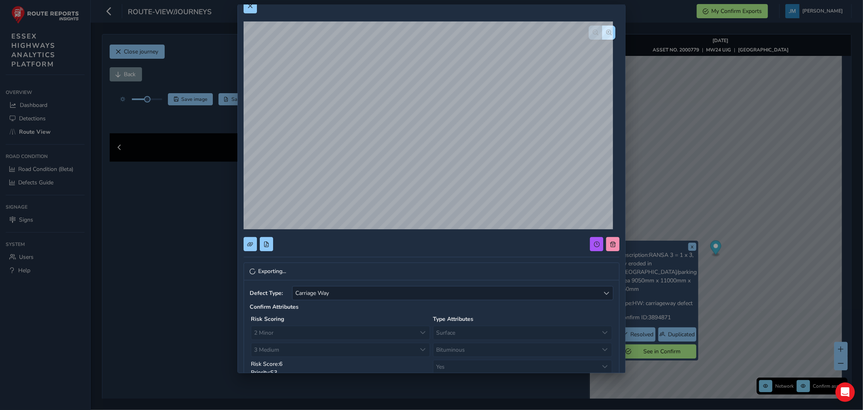
scroll to position [0, 0]
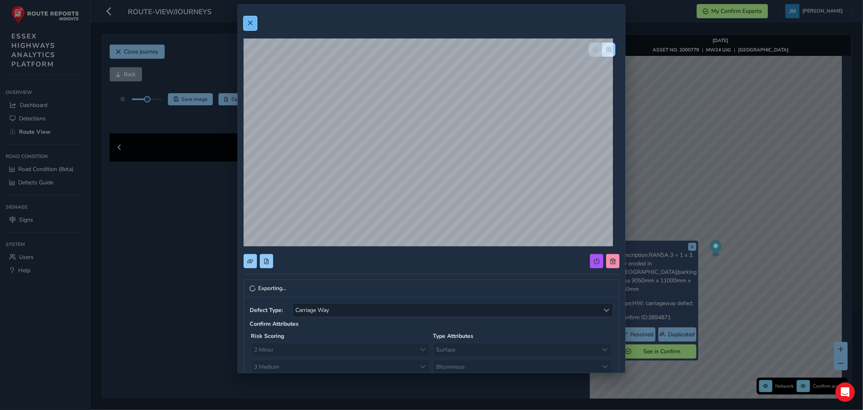
click at [250, 28] on button at bounding box center [250, 23] width 13 height 14
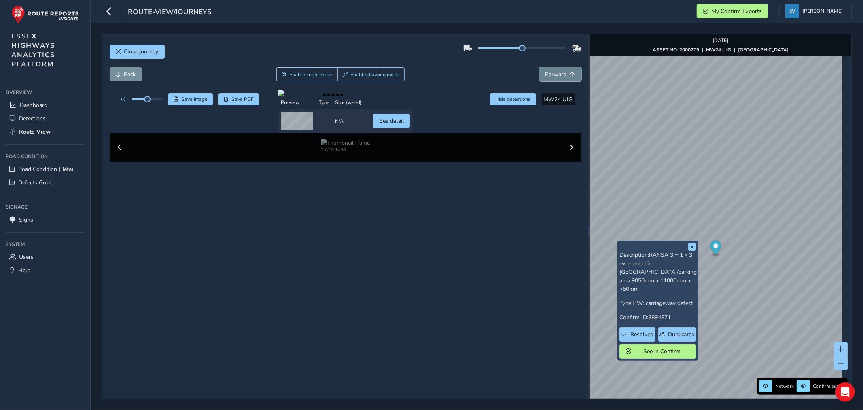
click at [559, 71] on span "Forward" at bounding box center [555, 74] width 21 height 8
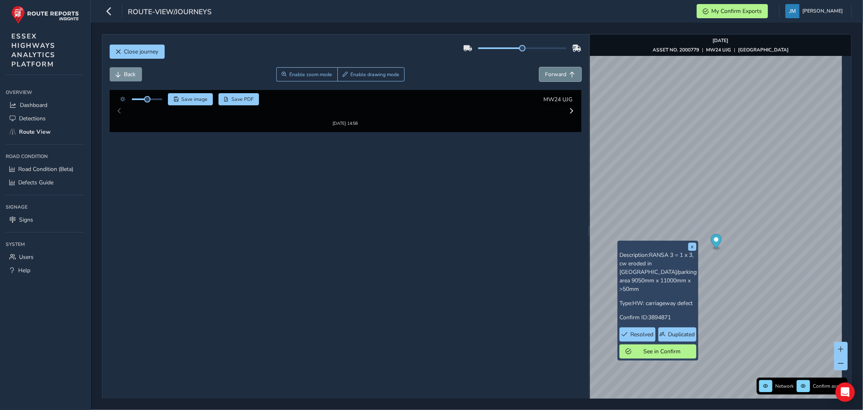
click at [559, 71] on span "Forward" at bounding box center [555, 74] width 21 height 8
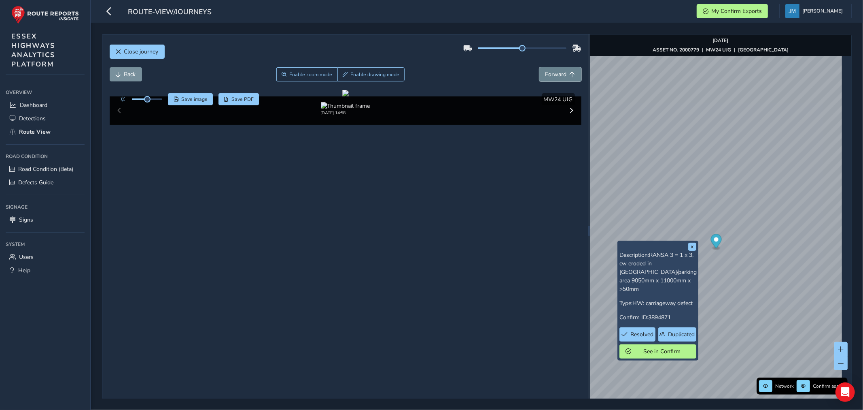
click at [559, 71] on span "Forward" at bounding box center [555, 74] width 21 height 8
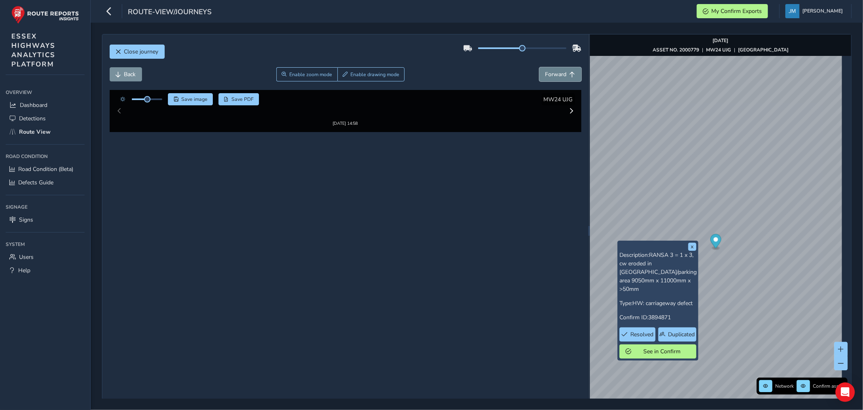
click at [559, 71] on span "Forward" at bounding box center [555, 74] width 21 height 8
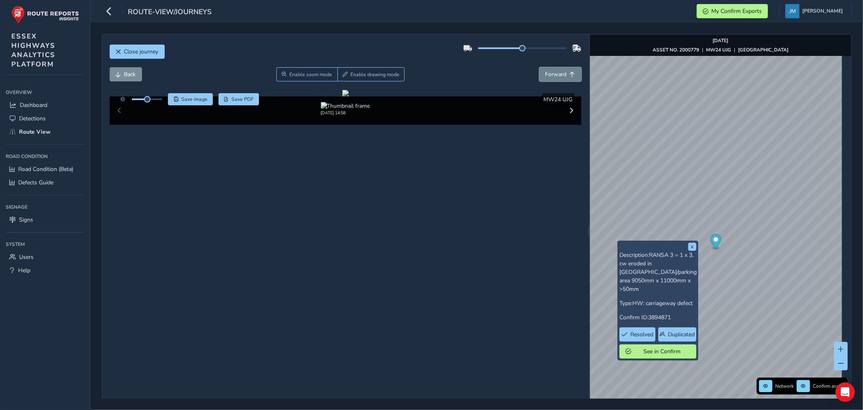
click at [559, 71] on span "Forward" at bounding box center [555, 74] width 21 height 8
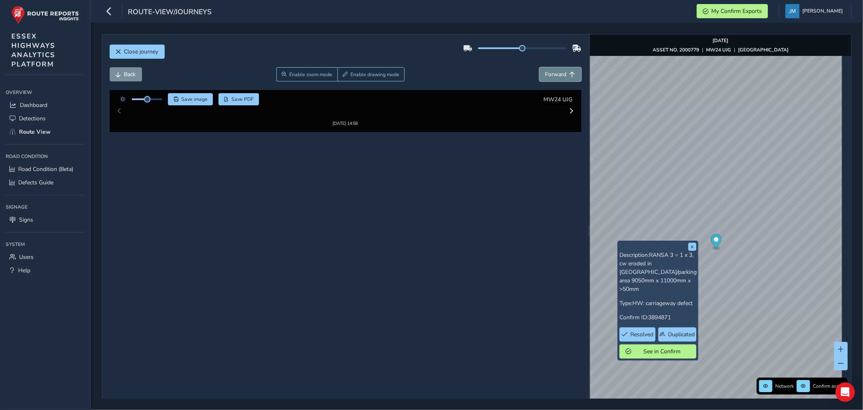
click at [559, 71] on span "Forward" at bounding box center [555, 74] width 21 height 8
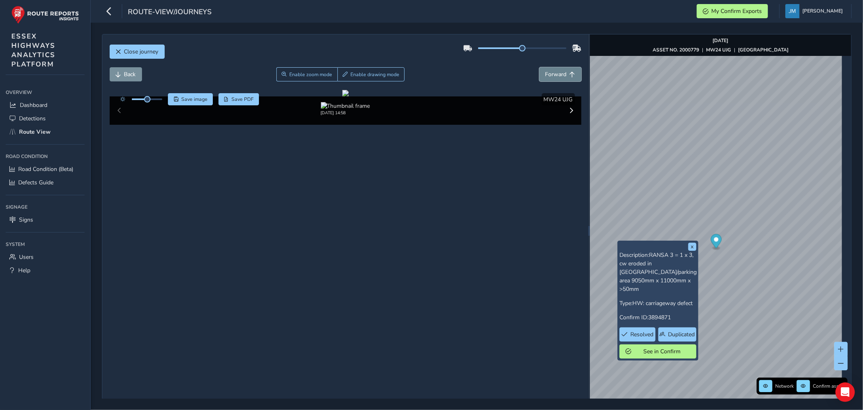
click at [560, 71] on span "Forward" at bounding box center [555, 74] width 21 height 8
click at [560, 70] on span "Forward" at bounding box center [555, 74] width 21 height 8
click at [560, 70] on button "Forward" at bounding box center [560, 74] width 42 height 14
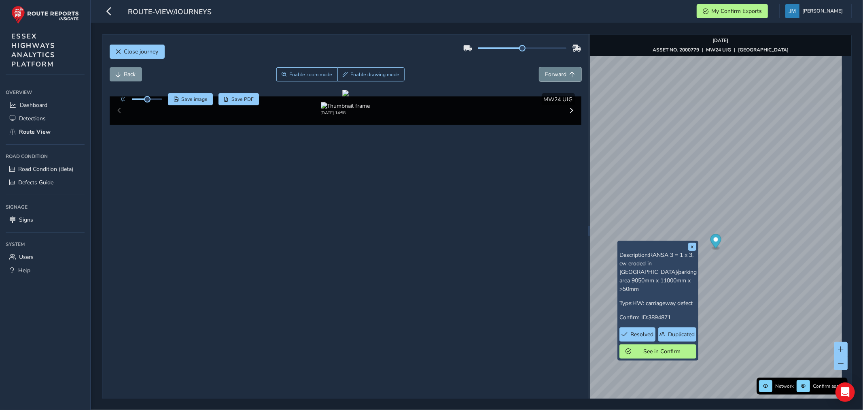
click at [560, 70] on button "Forward" at bounding box center [560, 74] width 42 height 14
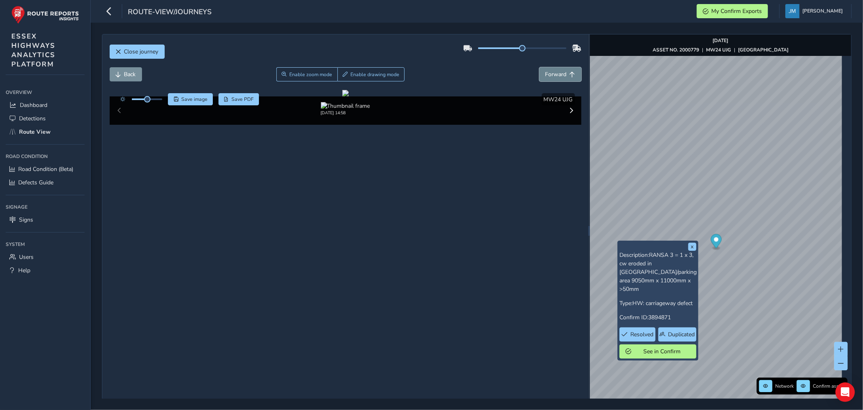
click at [560, 70] on button "Forward" at bounding box center [560, 74] width 42 height 14
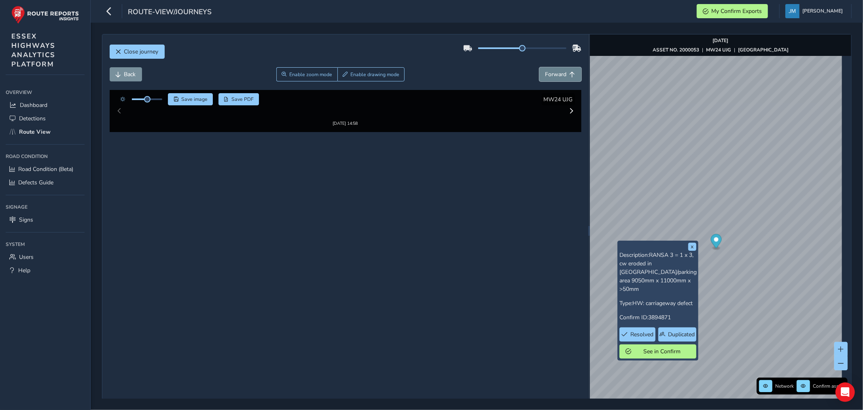
click at [560, 70] on button "Forward" at bounding box center [560, 74] width 42 height 14
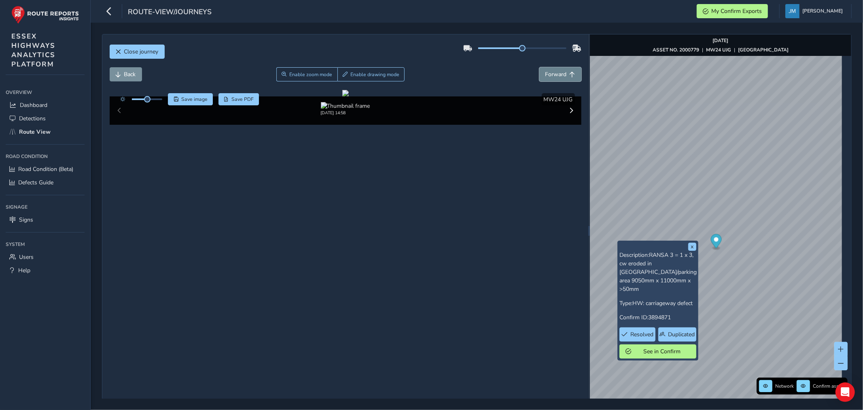
click at [560, 70] on button "Forward" at bounding box center [560, 74] width 42 height 14
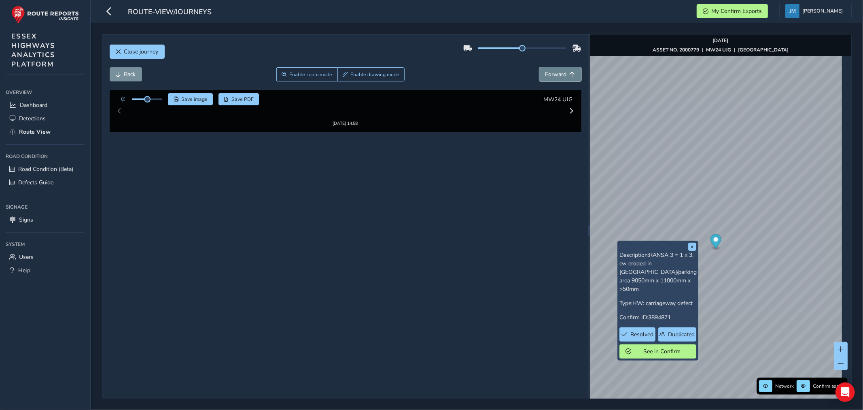
click at [560, 70] on button "Forward" at bounding box center [560, 74] width 42 height 14
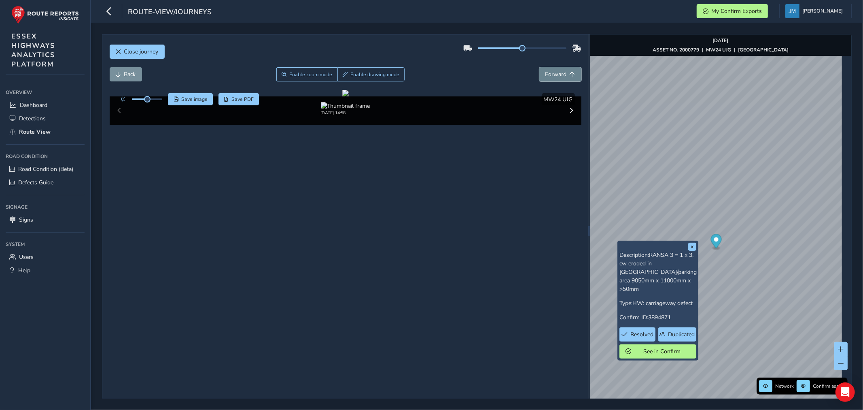
click at [560, 70] on button "Forward" at bounding box center [560, 74] width 42 height 14
click at [135, 71] on span "Back" at bounding box center [130, 74] width 12 height 8
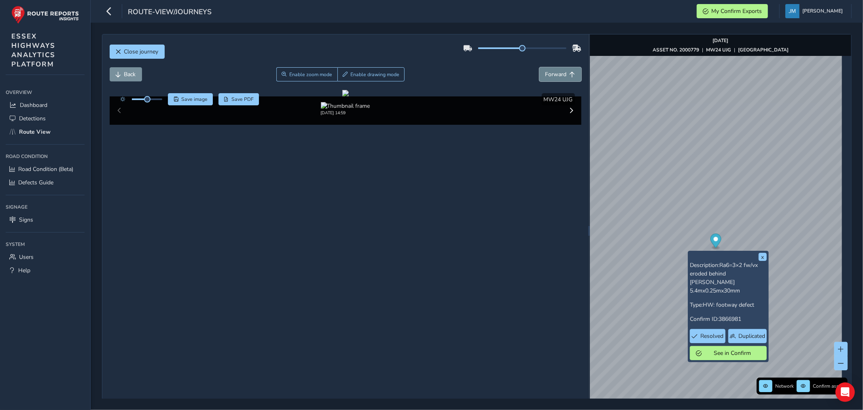
click at [557, 72] on span "Forward" at bounding box center [555, 74] width 21 height 8
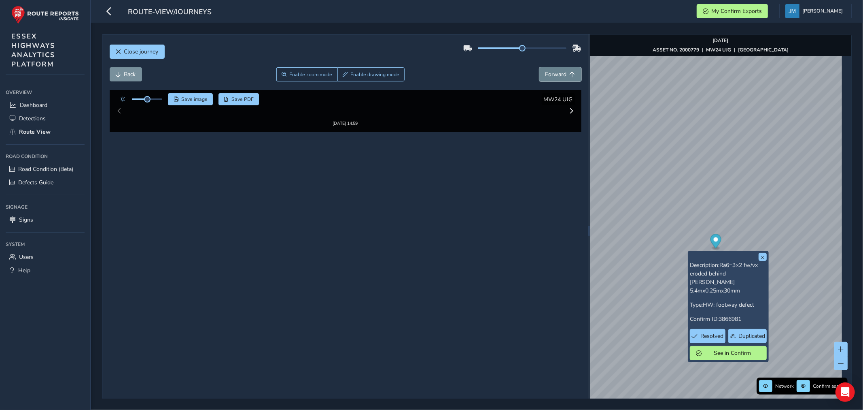
click at [557, 72] on span "Forward" at bounding box center [555, 74] width 21 height 8
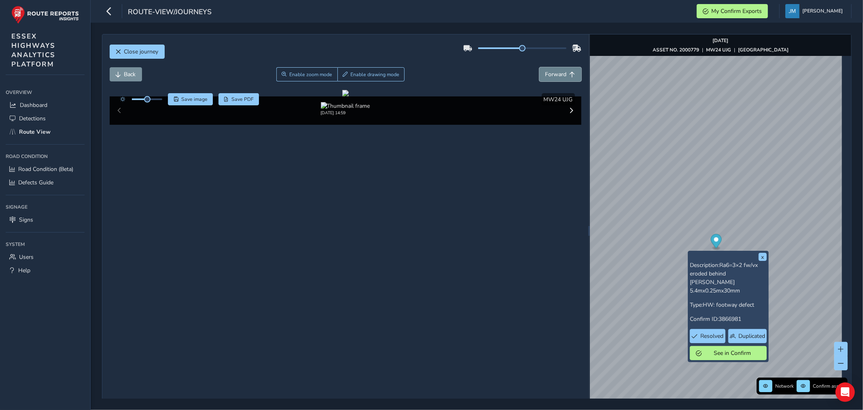
click at [557, 72] on span "Forward" at bounding box center [555, 74] width 21 height 8
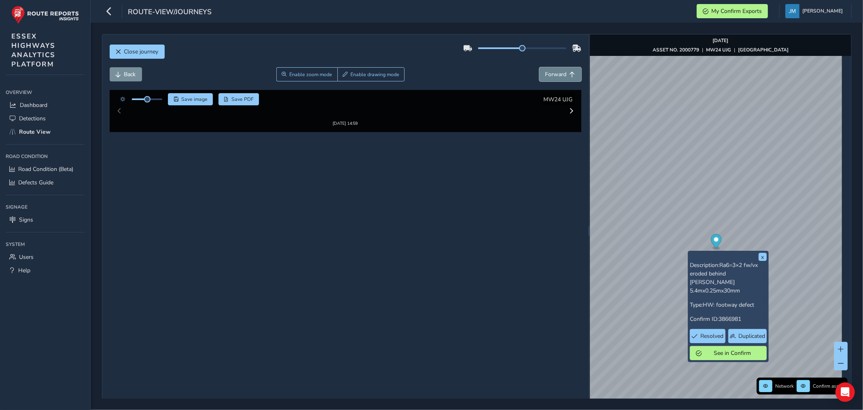
click at [557, 72] on span "Forward" at bounding box center [555, 74] width 21 height 8
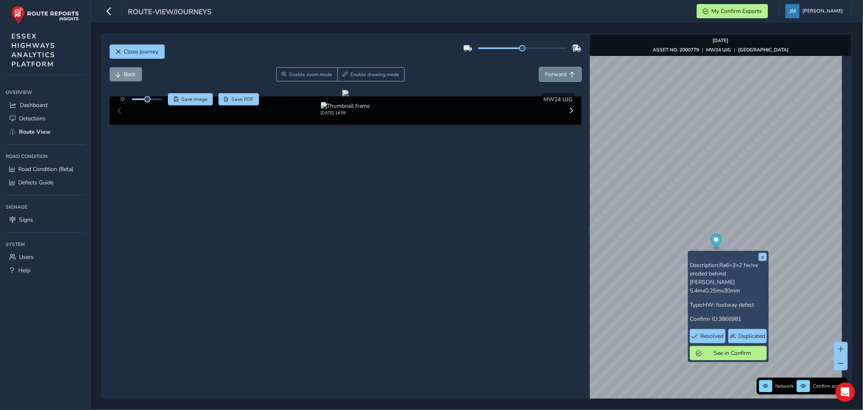
click at [557, 72] on span "Forward" at bounding box center [555, 74] width 21 height 8
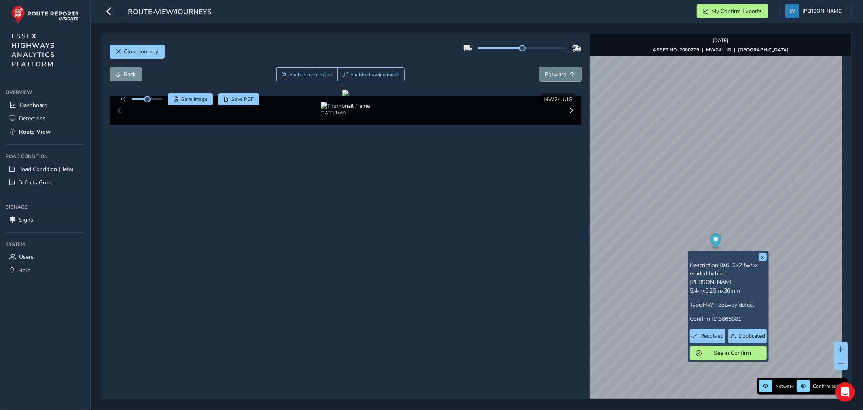
click at [557, 72] on span "Forward" at bounding box center [555, 74] width 21 height 8
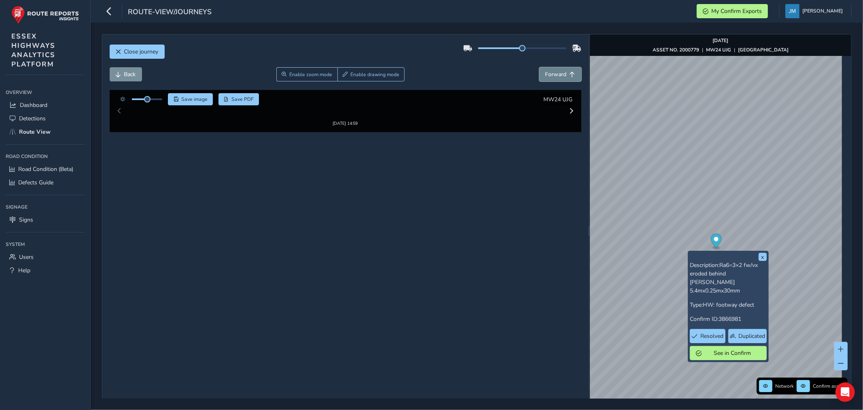
click at [557, 72] on span "Forward" at bounding box center [555, 74] width 21 height 8
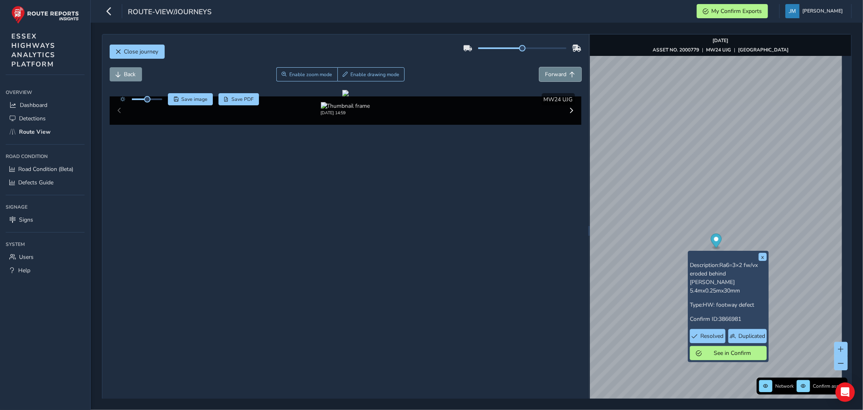
click at [557, 72] on span "Forward" at bounding box center [555, 74] width 21 height 8
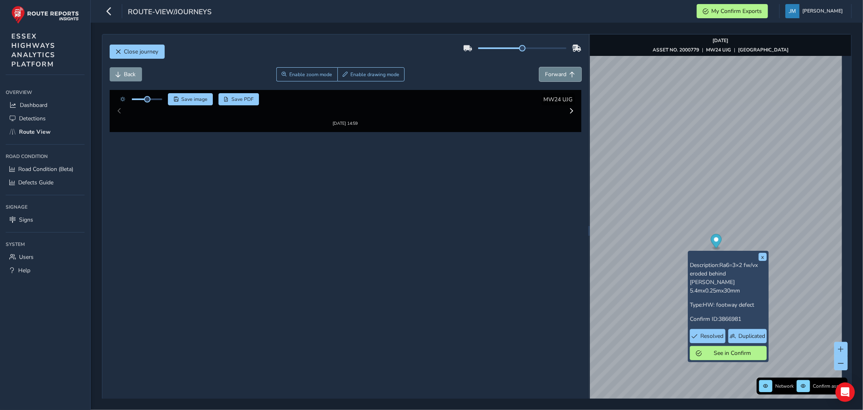
click at [557, 72] on span "Forward" at bounding box center [555, 74] width 21 height 8
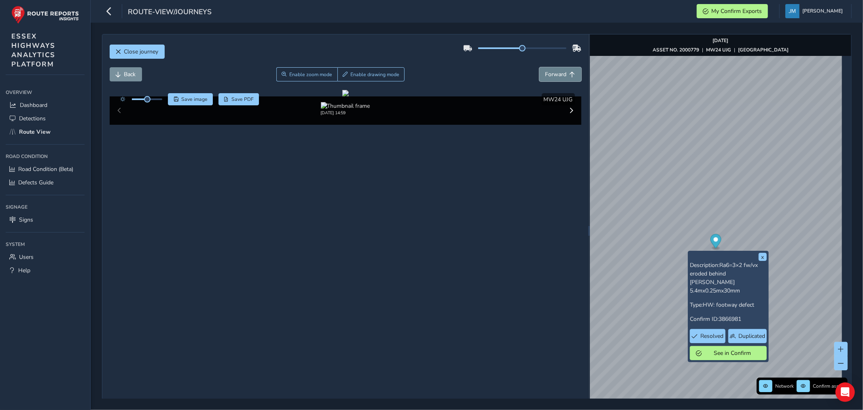
click at [557, 72] on span "Forward" at bounding box center [555, 74] width 21 height 8
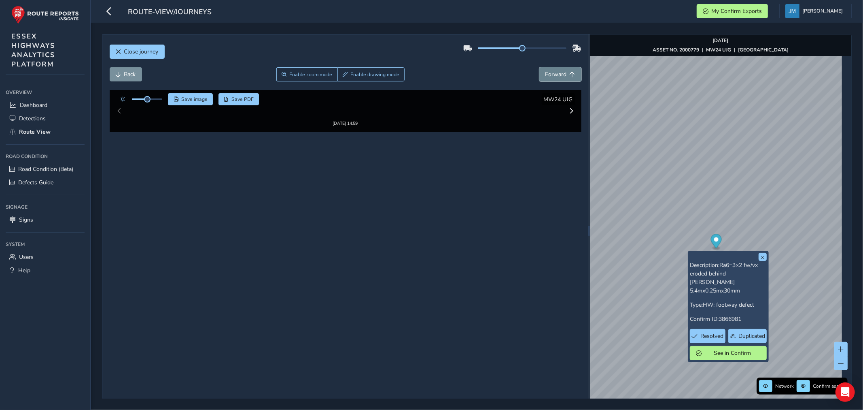
click at [557, 72] on span "Forward" at bounding box center [555, 74] width 21 height 8
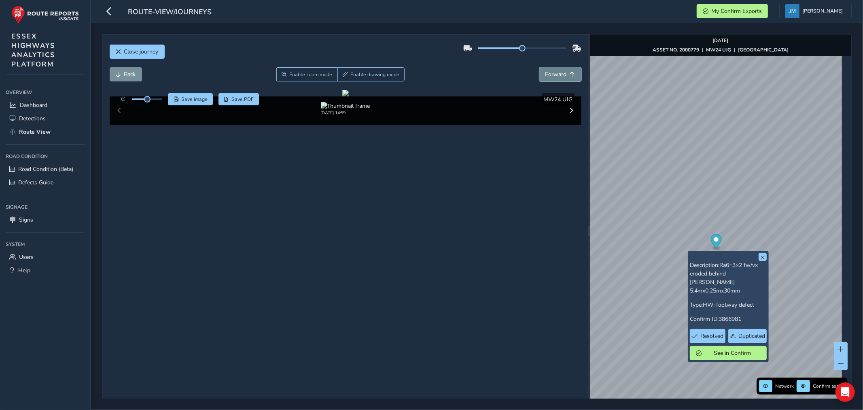
click at [557, 72] on span "Forward" at bounding box center [555, 74] width 21 height 8
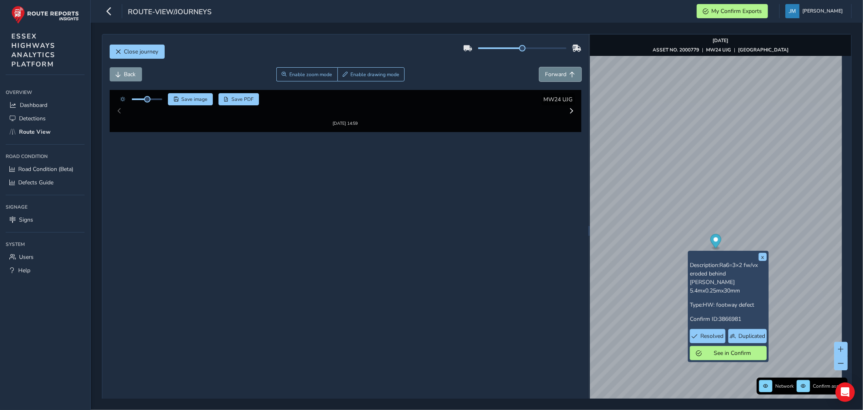
click at [557, 72] on span "Forward" at bounding box center [555, 74] width 21 height 8
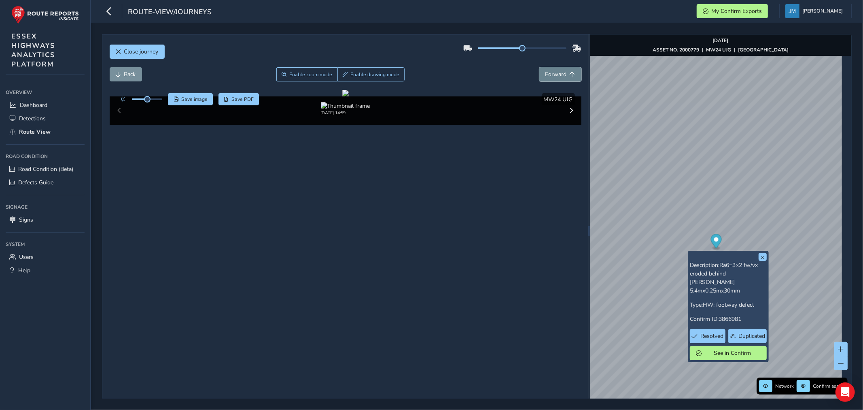
click at [557, 72] on span "Forward" at bounding box center [555, 74] width 21 height 8
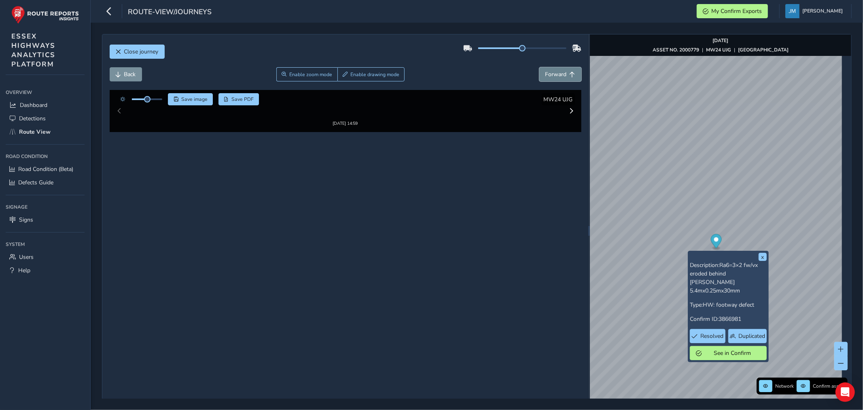
click at [557, 72] on span "Forward" at bounding box center [555, 74] width 21 height 8
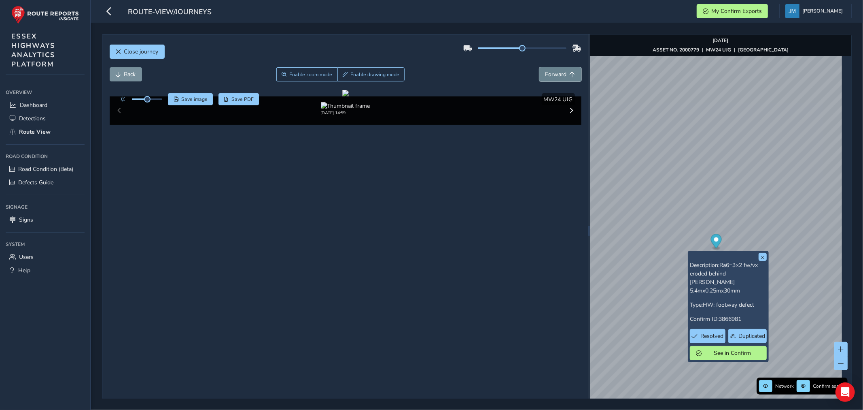
click at [557, 72] on span "Forward" at bounding box center [555, 74] width 21 height 8
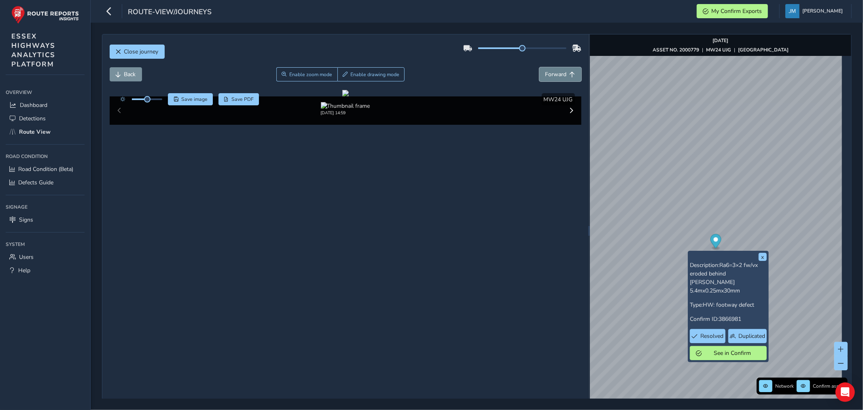
click at [557, 72] on span "Forward" at bounding box center [555, 74] width 21 height 8
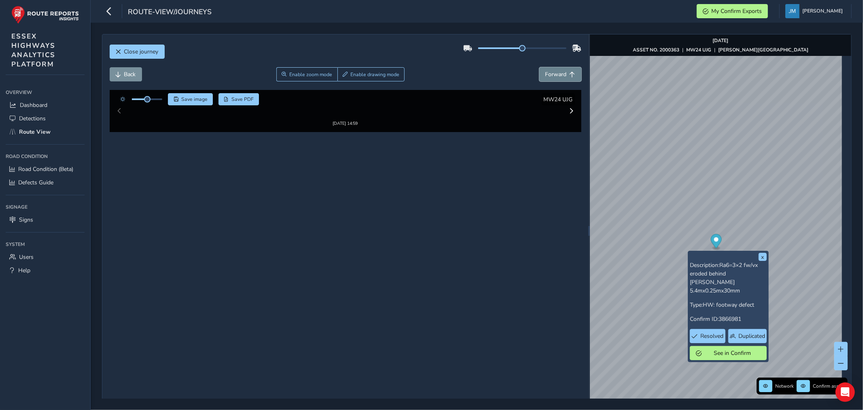
click at [557, 72] on span "Forward" at bounding box center [555, 74] width 21 height 8
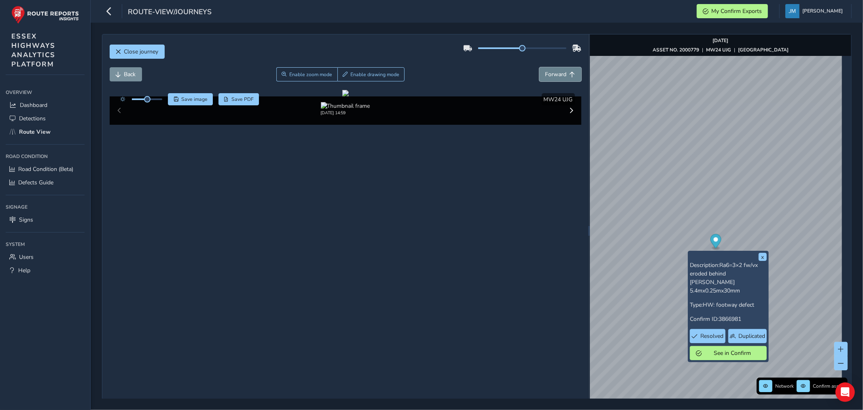
click at [557, 72] on span "Forward" at bounding box center [555, 74] width 21 height 8
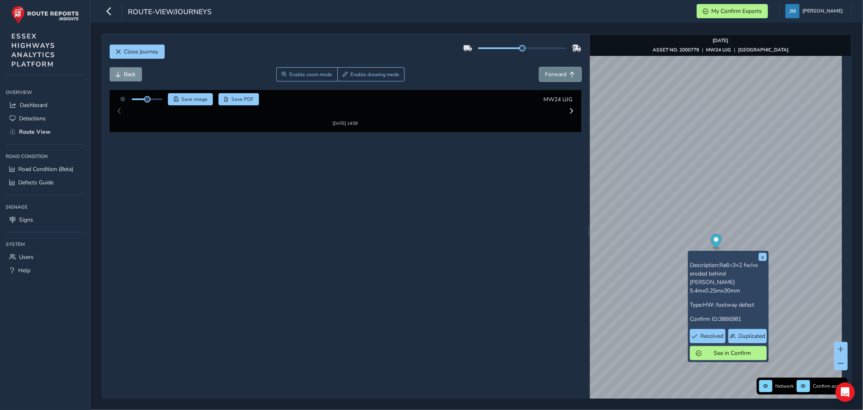
click at [557, 72] on span "Forward" at bounding box center [555, 74] width 21 height 8
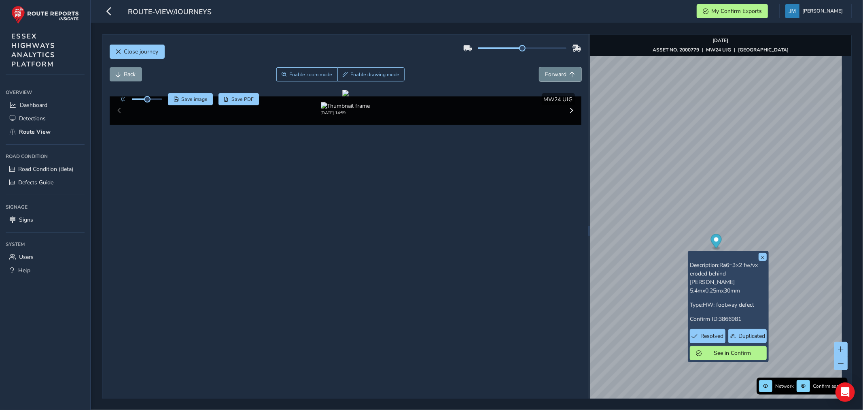
click at [557, 72] on span "Forward" at bounding box center [555, 74] width 21 height 8
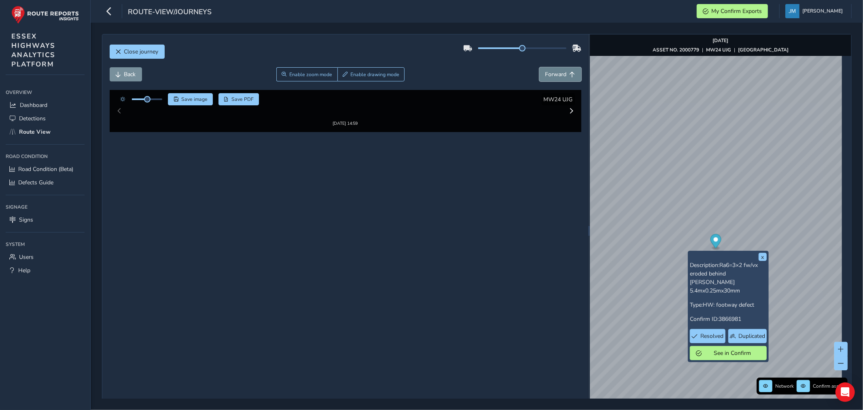
click at [557, 72] on span "Forward" at bounding box center [555, 74] width 21 height 8
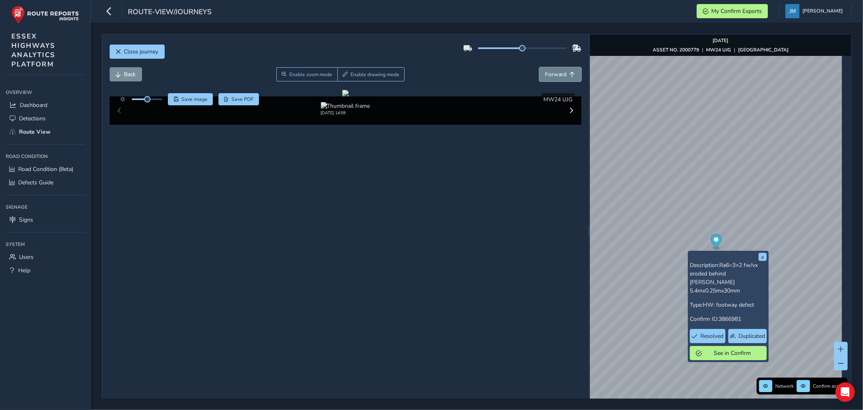
click at [557, 72] on span "Forward" at bounding box center [555, 74] width 21 height 8
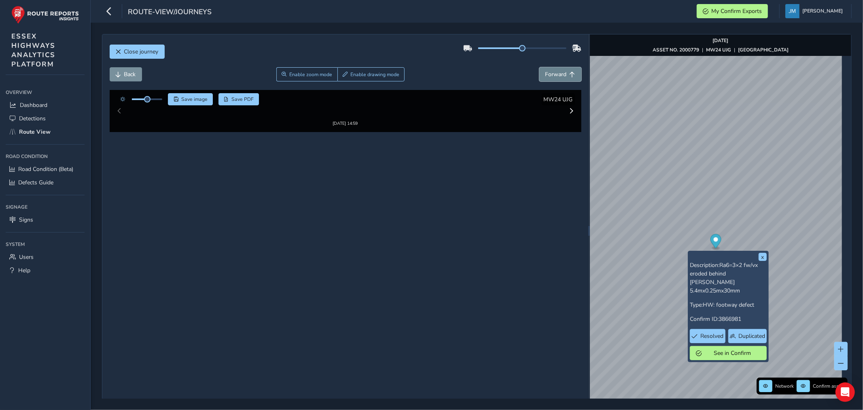
click at [557, 72] on span "Forward" at bounding box center [555, 74] width 21 height 8
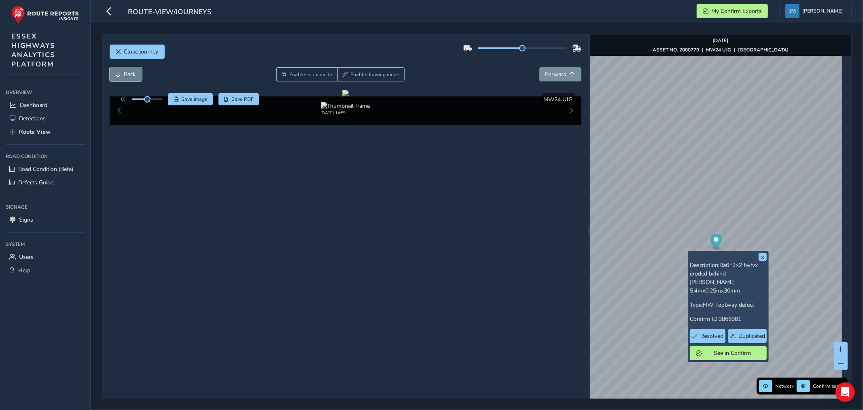
click at [125, 75] on span "Back" at bounding box center [130, 74] width 12 height 8
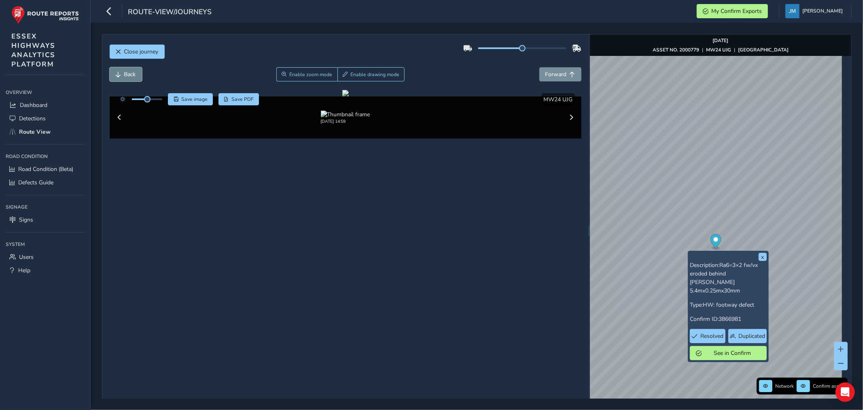
click at [125, 75] on span "Back" at bounding box center [130, 74] width 12 height 8
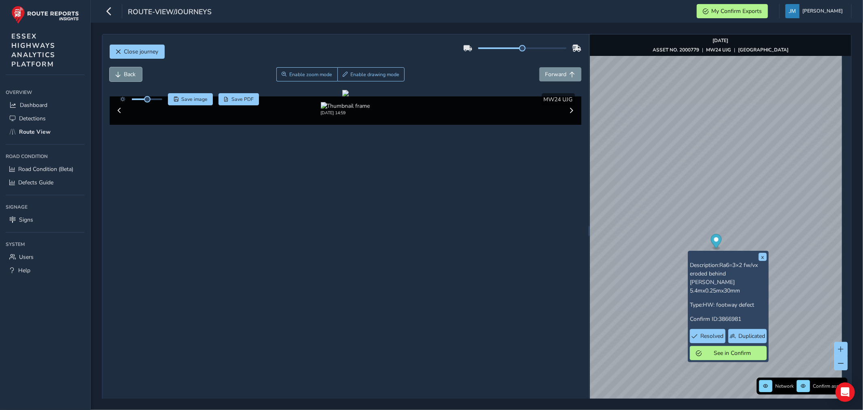
click at [125, 75] on span "Back" at bounding box center [130, 74] width 12 height 8
click at [570, 76] on span "Forward" at bounding box center [573, 75] width 6 height 6
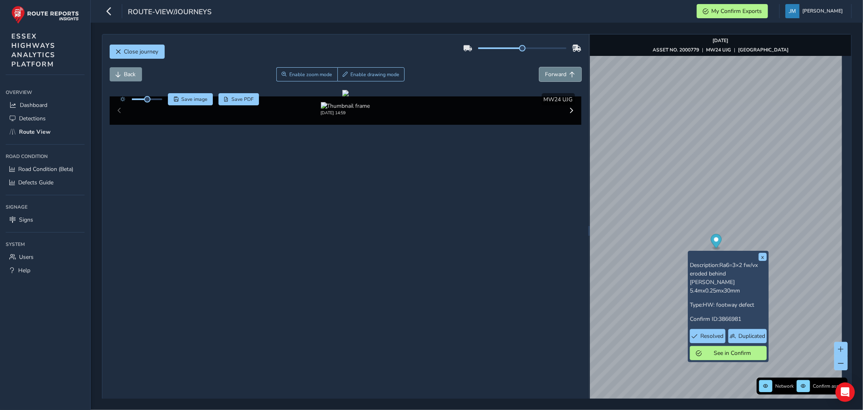
click at [570, 76] on span "Forward" at bounding box center [573, 75] width 6 height 6
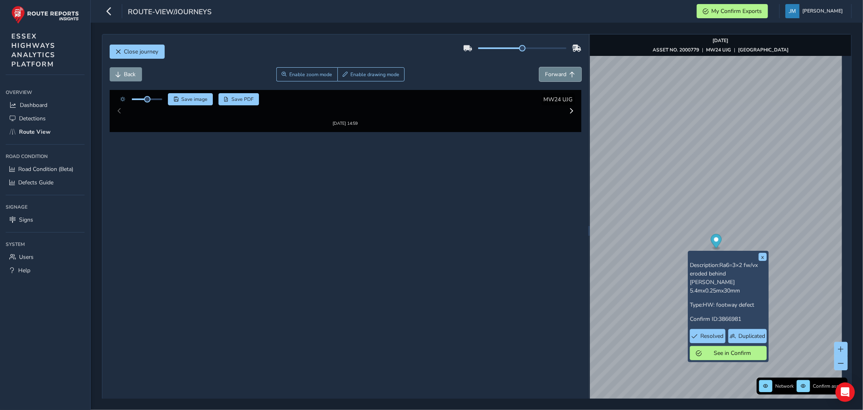
click at [570, 76] on span "Forward" at bounding box center [573, 75] width 6 height 6
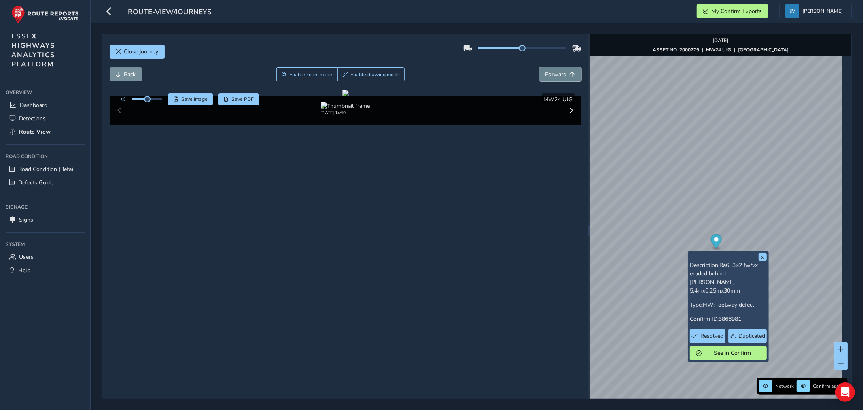
click at [570, 76] on span "Forward" at bounding box center [573, 75] width 6 height 6
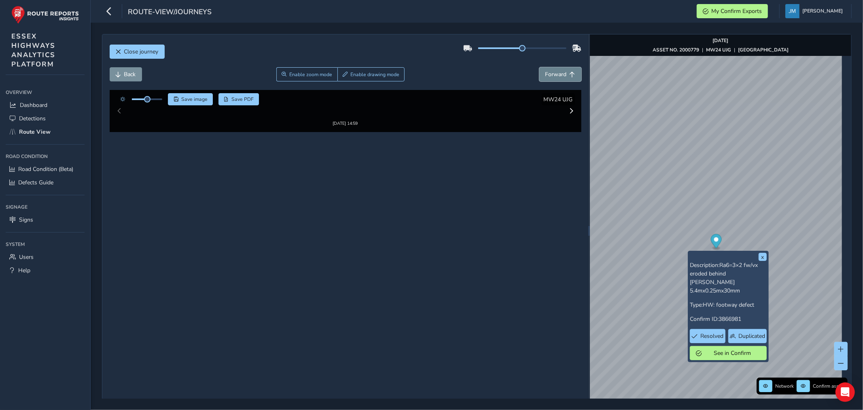
click at [570, 76] on span "Forward" at bounding box center [573, 75] width 6 height 6
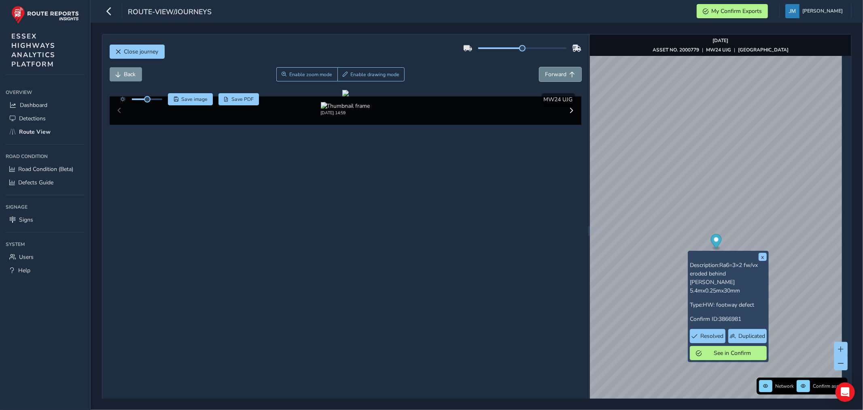
click at [570, 76] on span "Forward" at bounding box center [573, 75] width 6 height 6
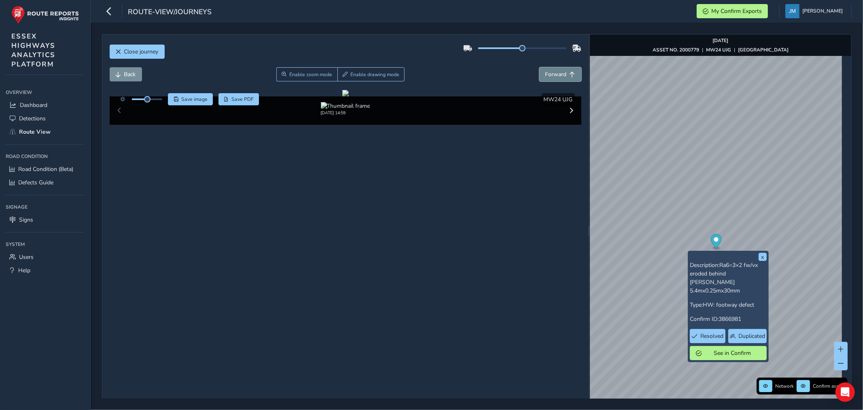
click at [570, 76] on span "Forward" at bounding box center [573, 75] width 6 height 6
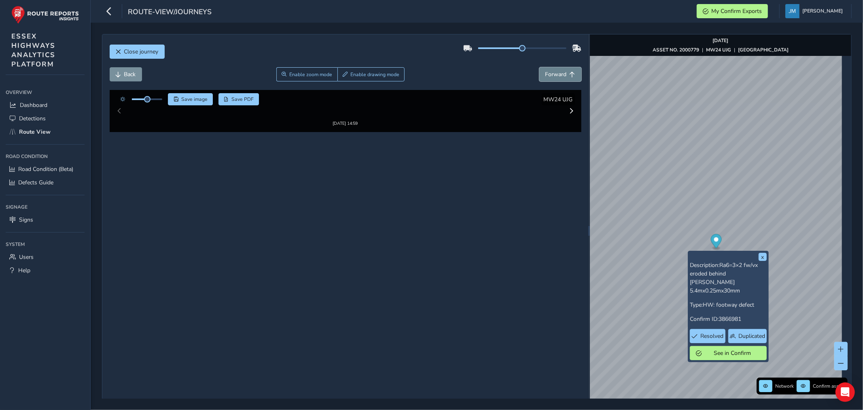
click at [570, 76] on span "Forward" at bounding box center [573, 75] width 6 height 6
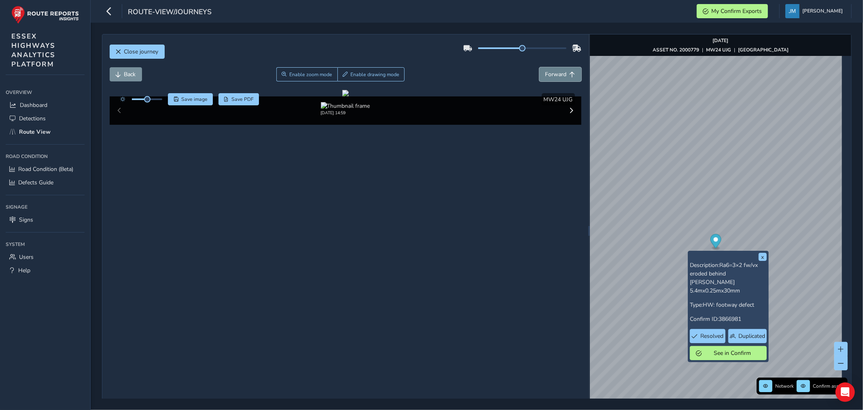
click at [570, 76] on span "Forward" at bounding box center [573, 75] width 6 height 6
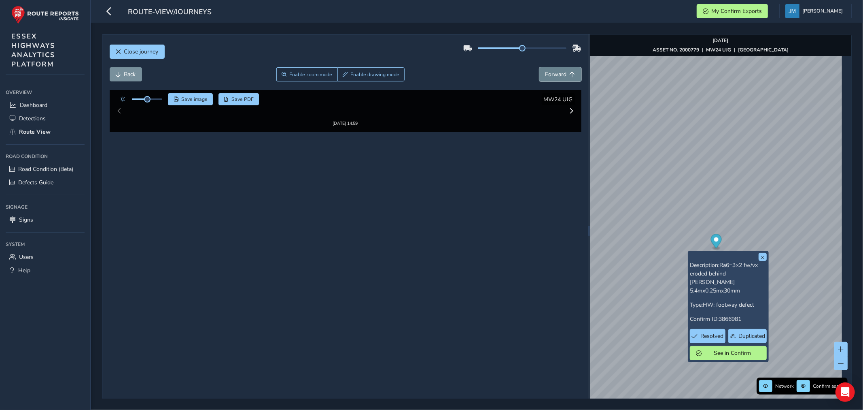
click at [570, 76] on span "Forward" at bounding box center [573, 75] width 6 height 6
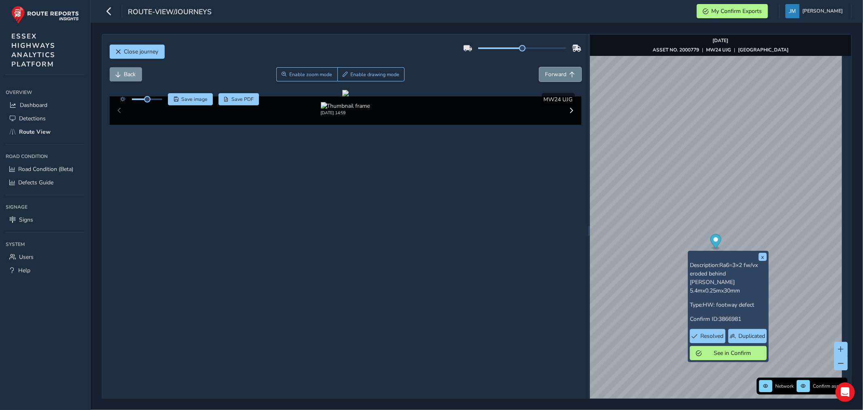
click at [570, 76] on span "Forward" at bounding box center [573, 75] width 6 height 6
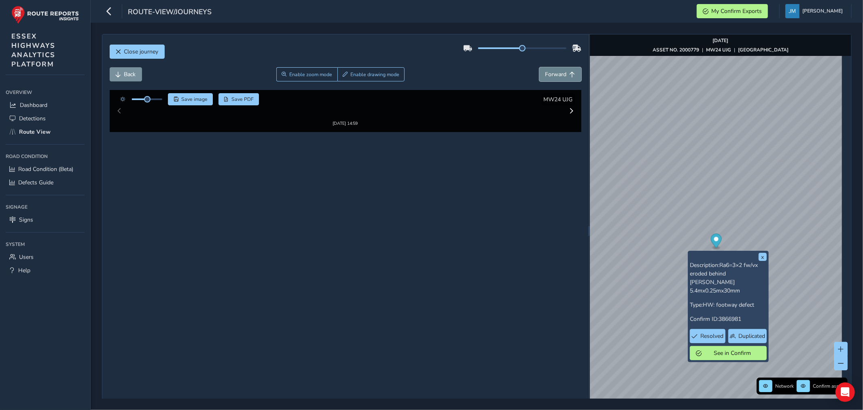
click at [570, 76] on span "Forward" at bounding box center [573, 75] width 6 height 6
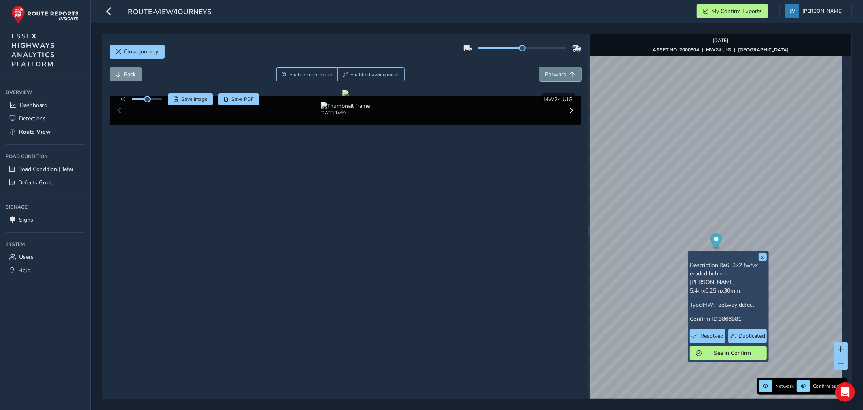
click at [570, 76] on span "Forward" at bounding box center [573, 75] width 6 height 6
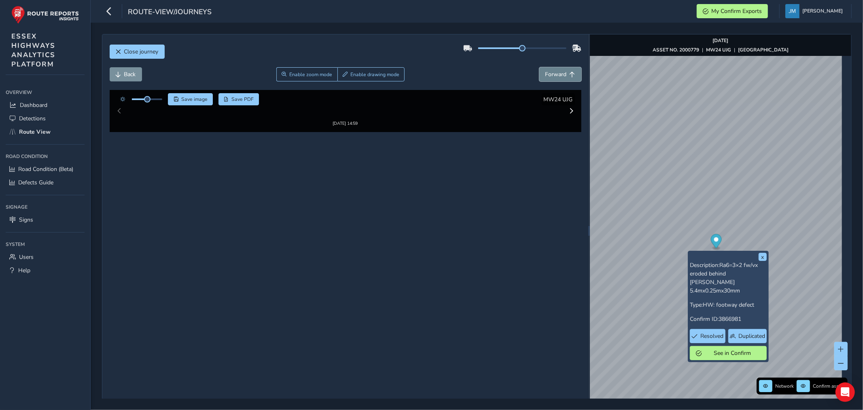
click at [570, 76] on span "Forward" at bounding box center [573, 75] width 6 height 6
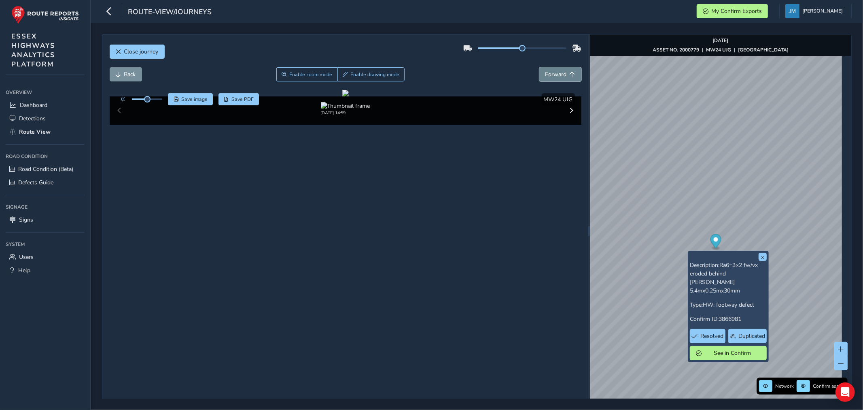
click at [570, 76] on span "Forward" at bounding box center [573, 75] width 6 height 6
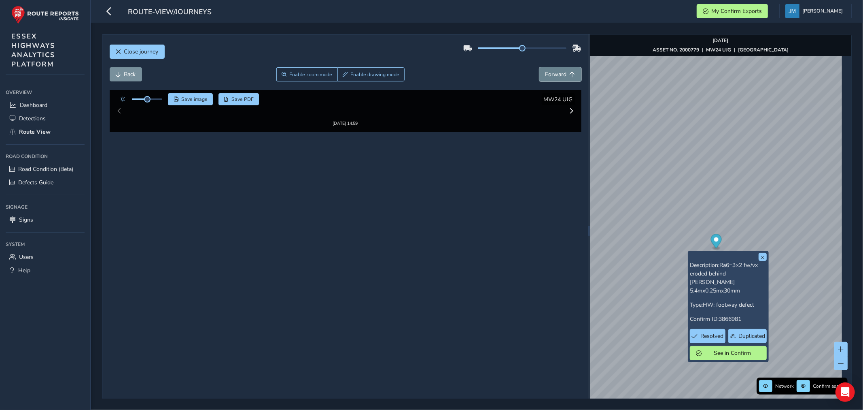
click at [570, 76] on span "Forward" at bounding box center [573, 75] width 6 height 6
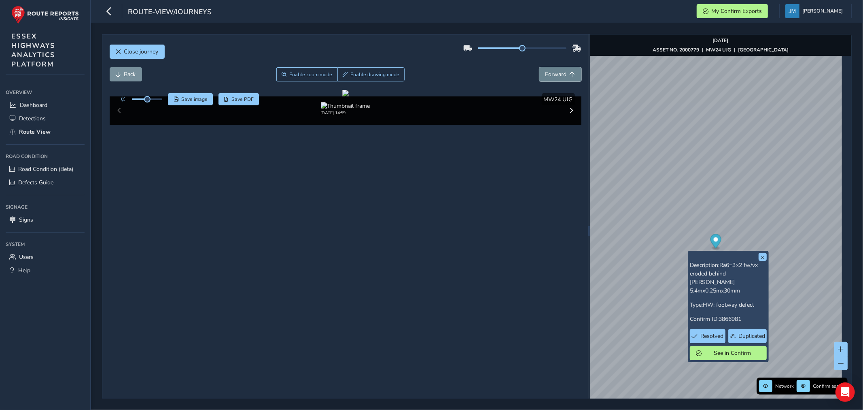
click at [570, 76] on span "Forward" at bounding box center [573, 75] width 6 height 6
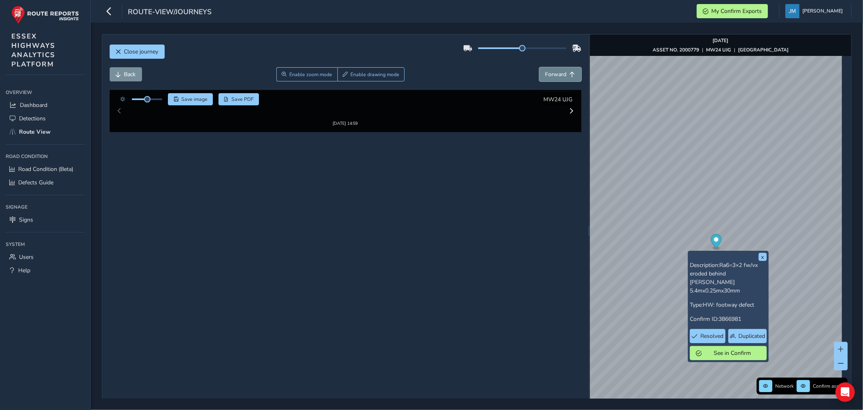
click at [570, 76] on span "Forward" at bounding box center [573, 75] width 6 height 6
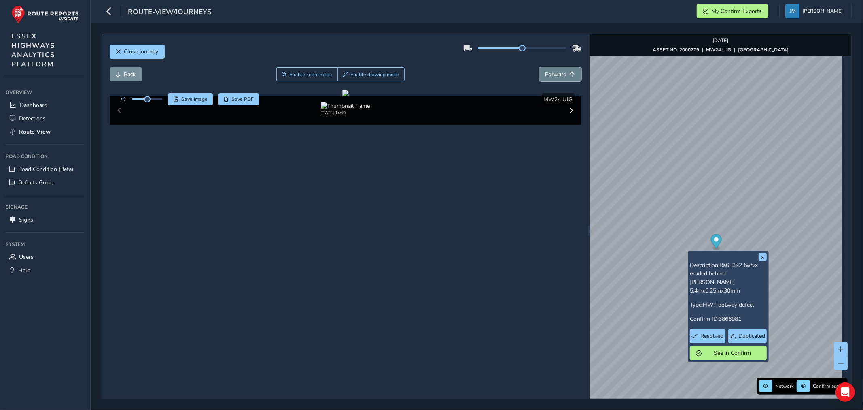
click at [570, 76] on span "Forward" at bounding box center [573, 75] width 6 height 6
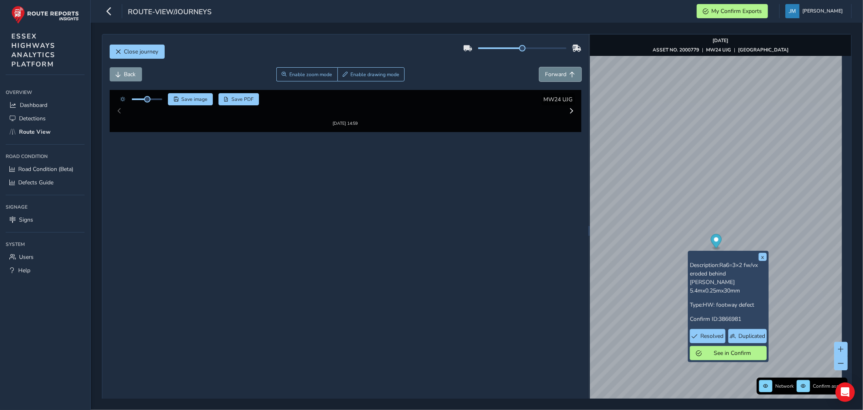
click at [570, 76] on span "Forward" at bounding box center [573, 75] width 6 height 6
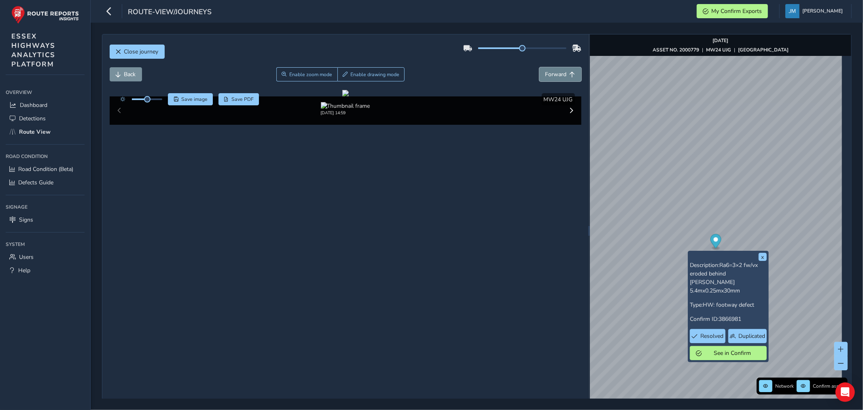
click at [570, 76] on span "Forward" at bounding box center [573, 75] width 6 height 6
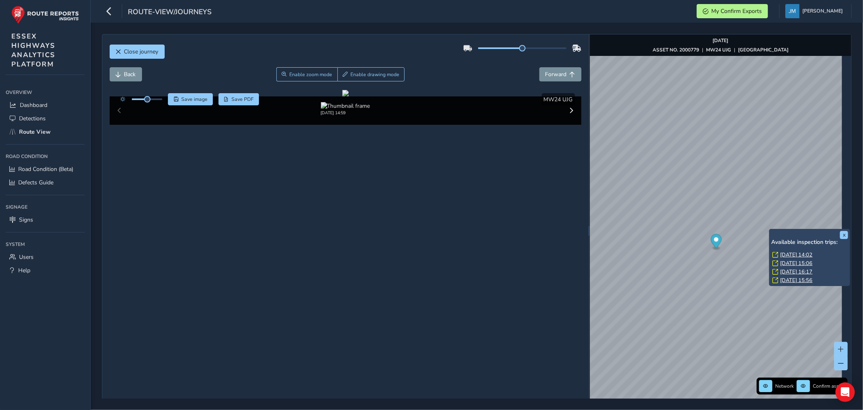
click at [771, 229] on div "x Available inspection trips: [GEOGRAPHIC_DATA][DATE] 14:02 [DATE] 15:06 [DATE]…" at bounding box center [809, 257] width 81 height 57
click at [785, 255] on link "[DATE] 14:02" at bounding box center [796, 254] width 32 height 7
click at [781, 255] on link "[DATE] 14:02" at bounding box center [796, 254] width 32 height 7
